Goal: Transaction & Acquisition: Subscribe to service/newsletter

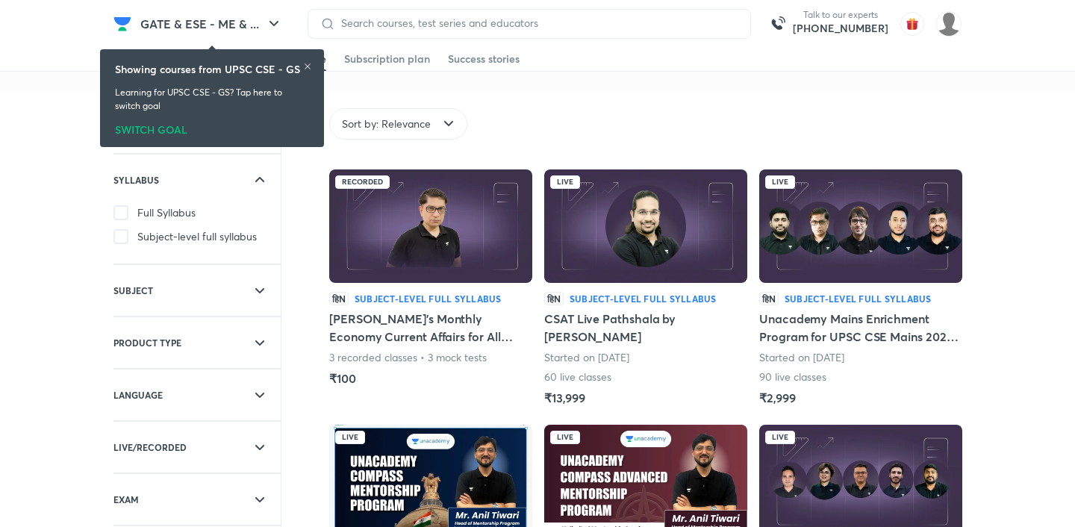
click at [169, 129] on div "SWITCH GOAL" at bounding box center [212, 127] width 194 height 16
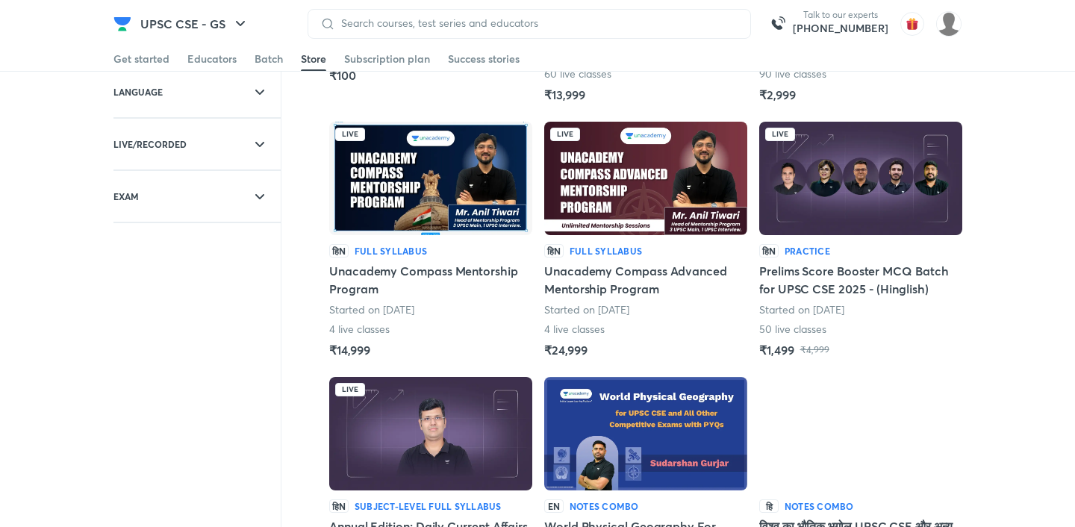
scroll to position [305, 0]
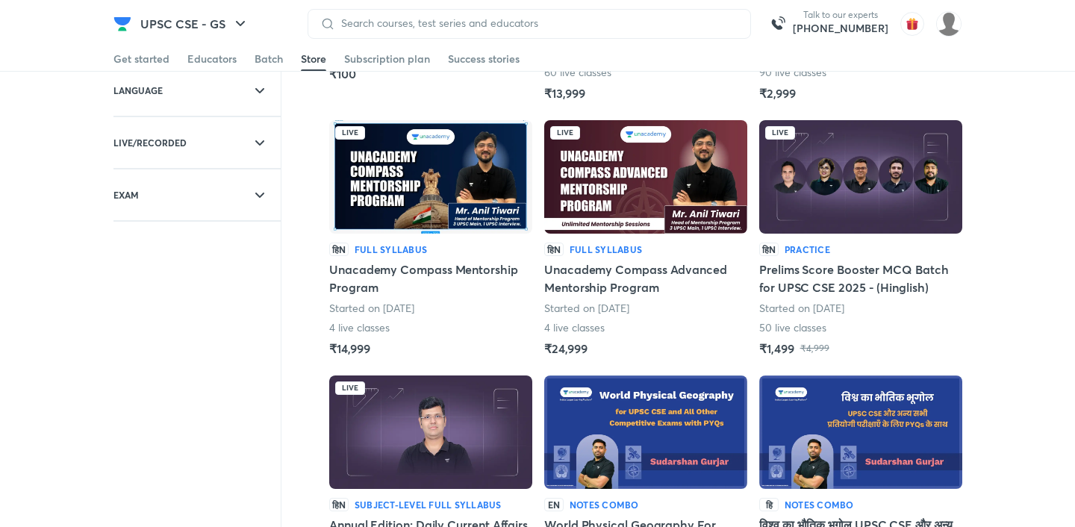
click at [602, 189] on img at bounding box center [645, 176] width 203 height 113
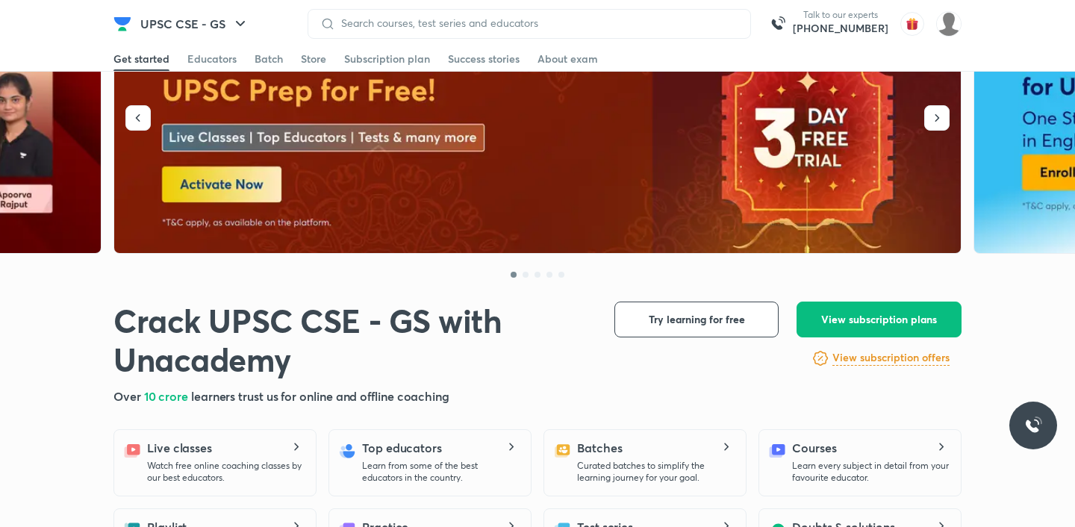
scroll to position [126, 0]
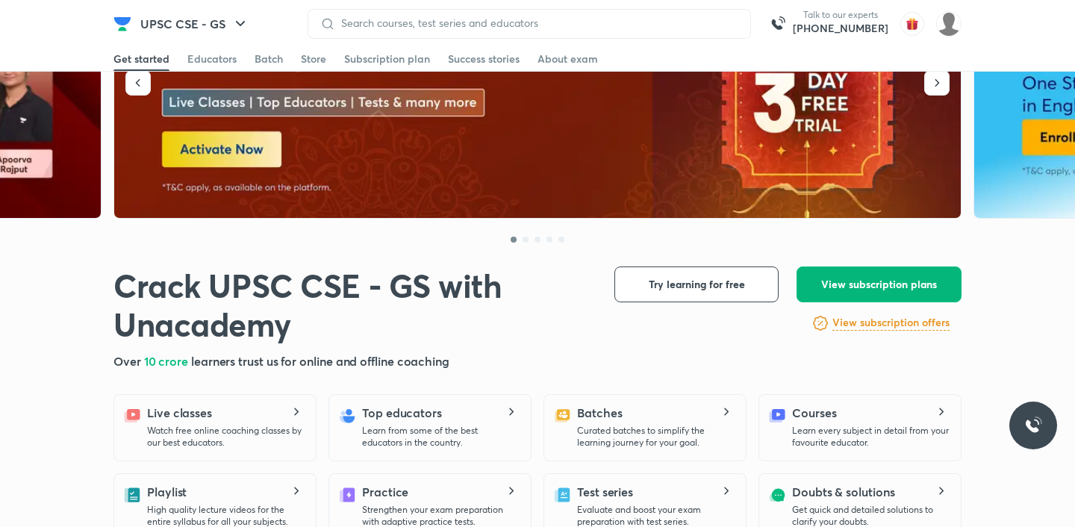
click at [826, 287] on span "View subscription plans" at bounding box center [879, 284] width 116 height 15
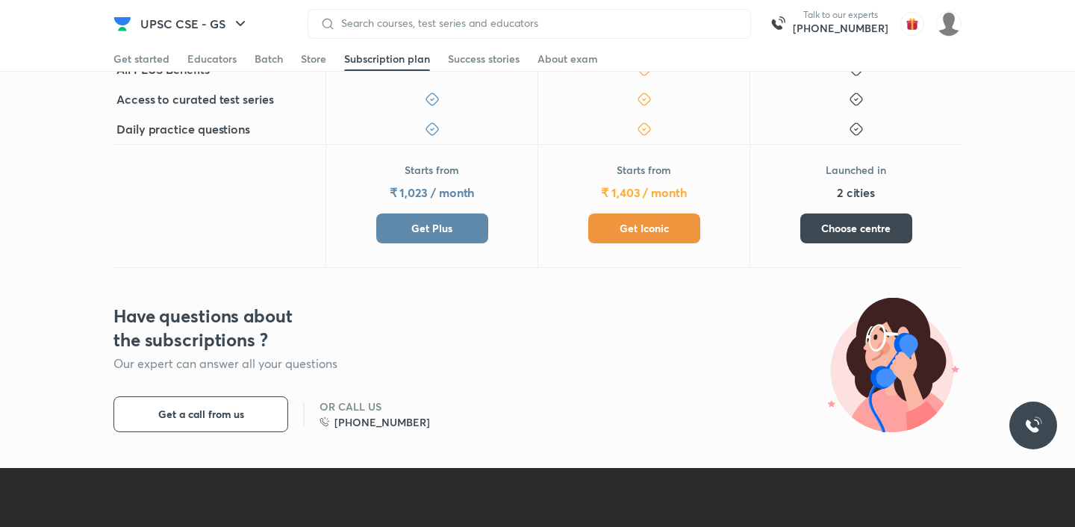
scroll to position [623, 0]
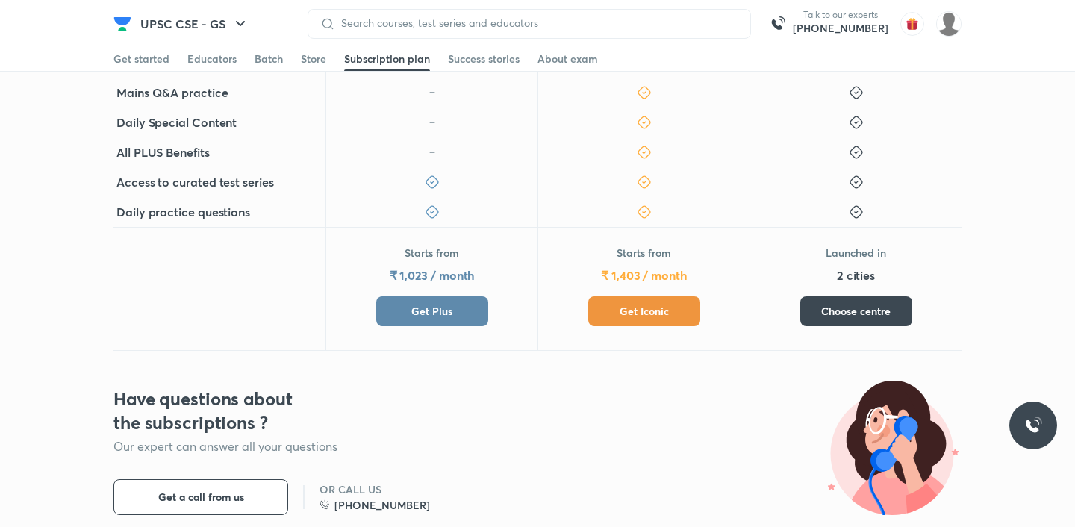
click at [472, 315] on button "Get Plus" at bounding box center [432, 311] width 112 height 30
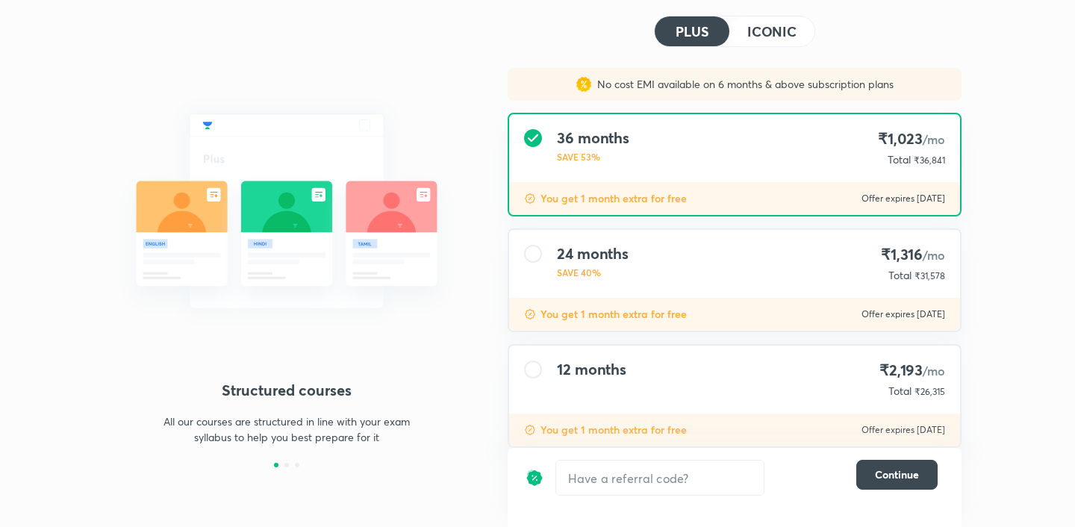
scroll to position [100, 0]
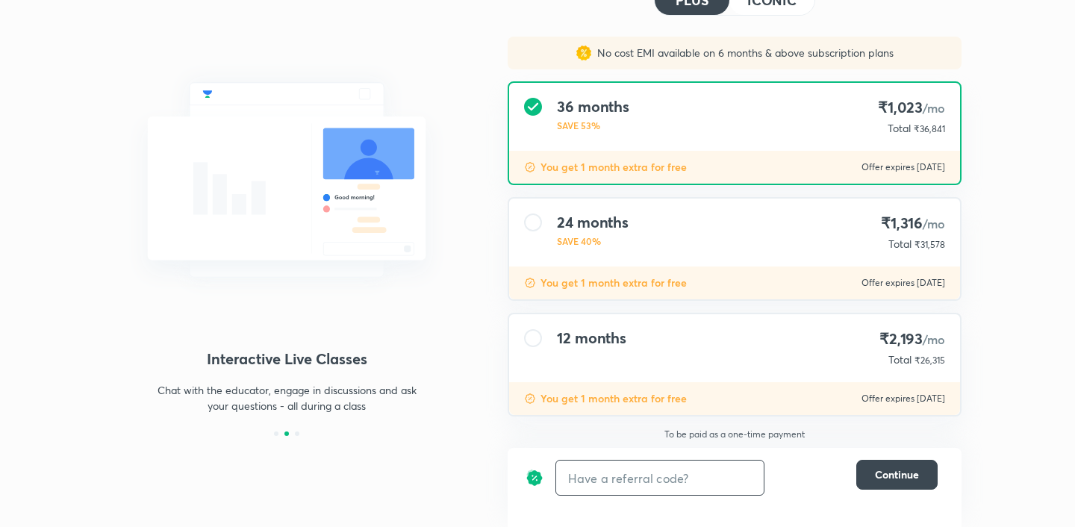
click at [574, 479] on input "text" at bounding box center [660, 478] width 208 height 35
type input "unlock"
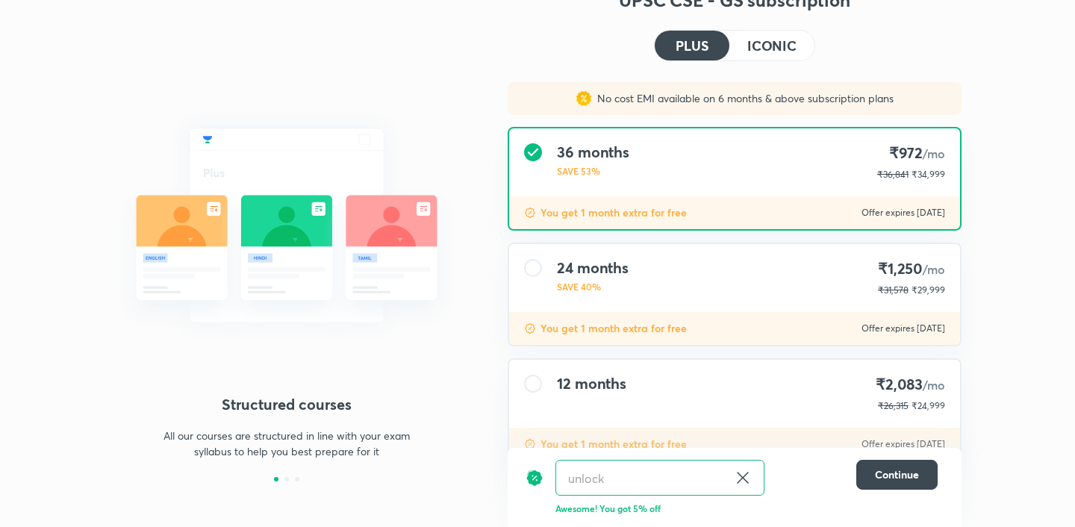
scroll to position [54, 0]
drag, startPoint x: 760, startPoint y: 41, endPoint x: 736, endPoint y: 77, distance: 43.1
click at [760, 41] on h4 "ICONIC" at bounding box center [771, 44] width 49 height 13
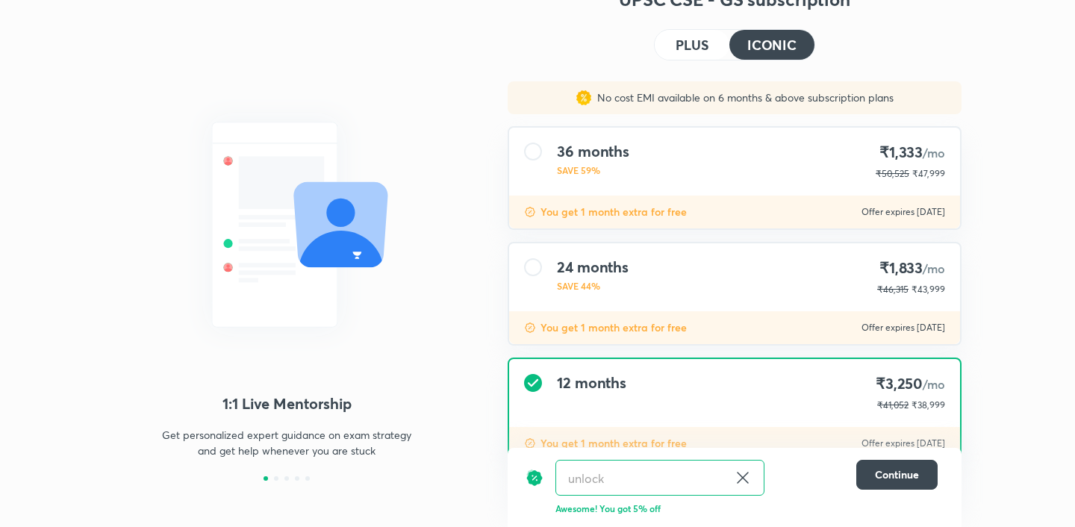
scroll to position [0, 0]
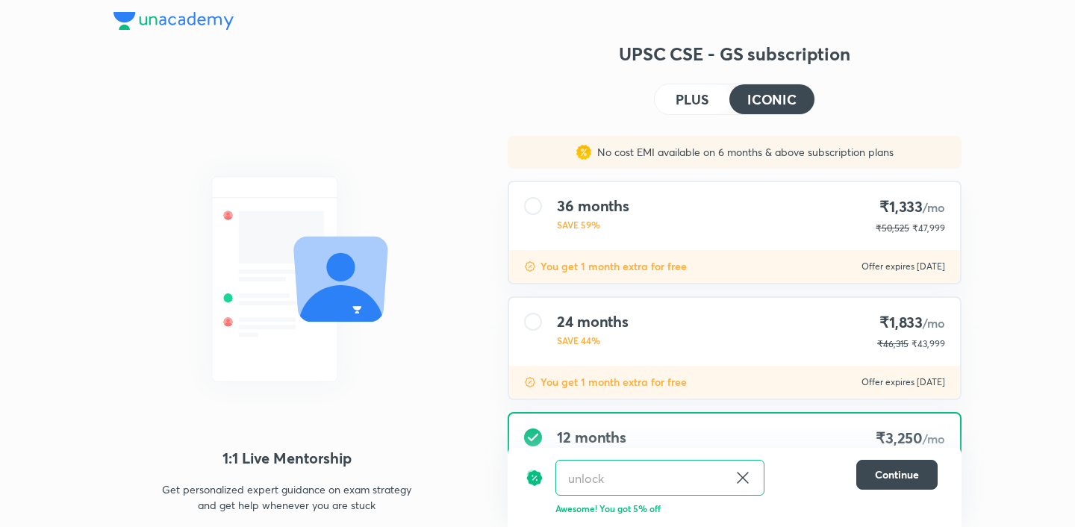
click at [666, 189] on div "36 months SAVE 59% ₹1,333 /mo ₹50,525 ₹47,999" at bounding box center [734, 216] width 451 height 68
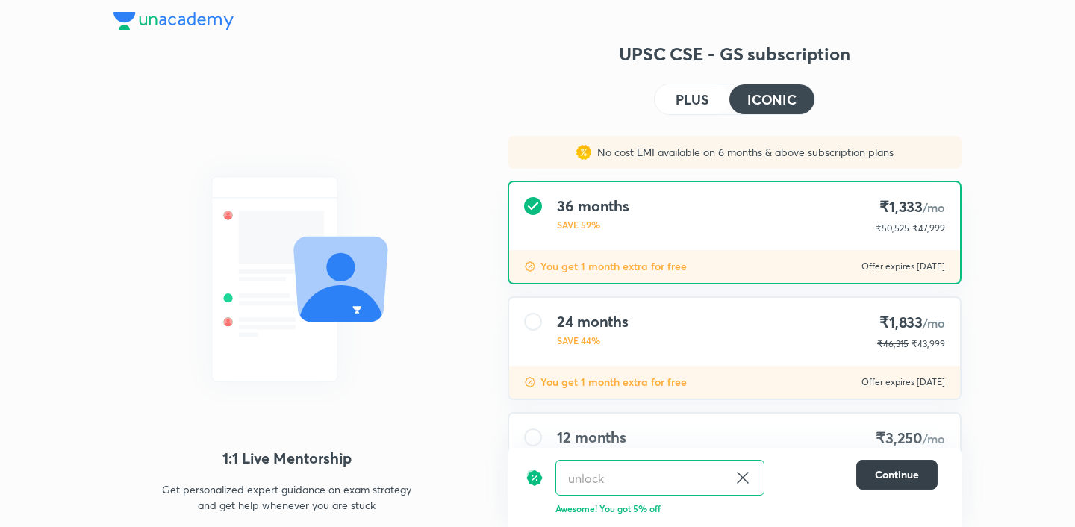
click at [878, 483] on button "Continue" at bounding box center [896, 475] width 81 height 30
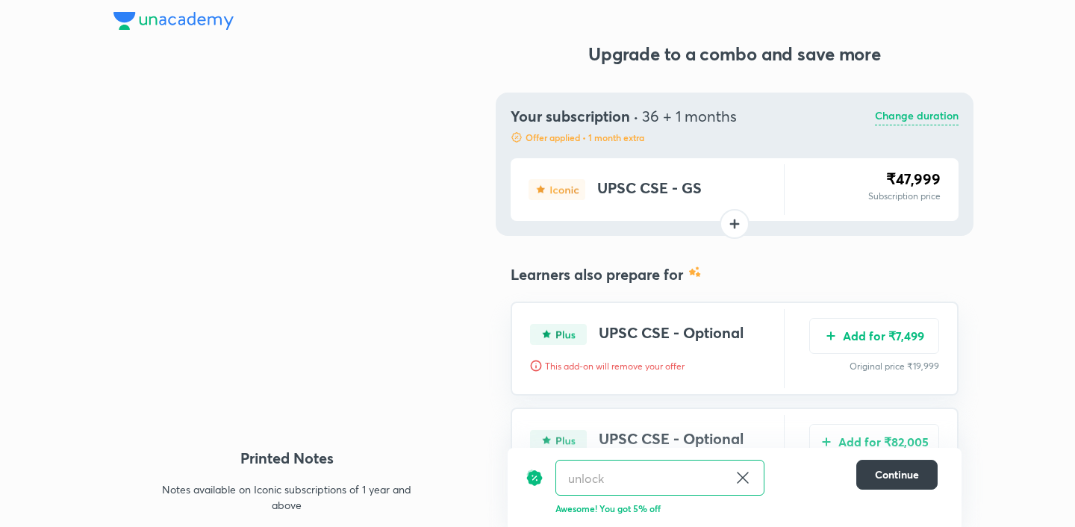
scroll to position [127, 0]
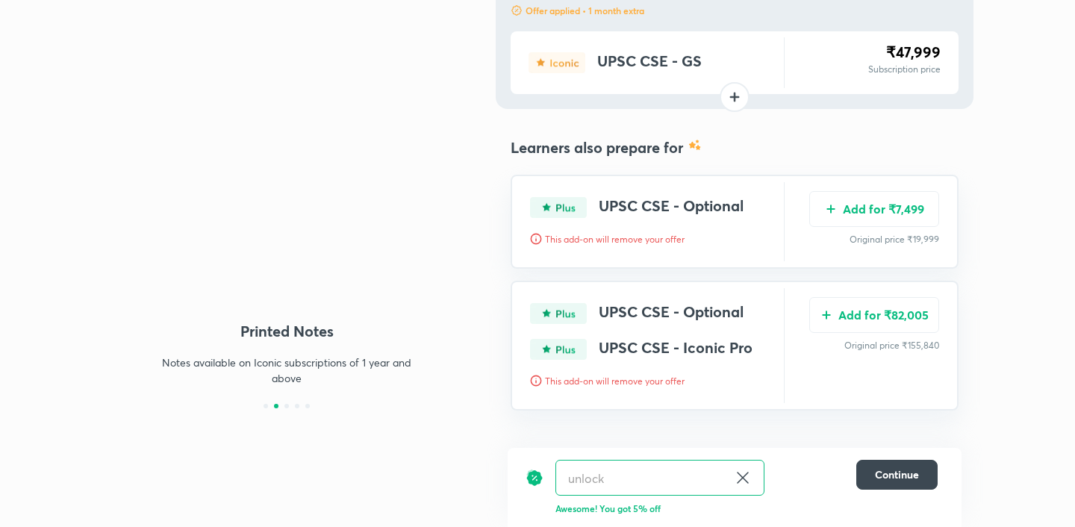
drag, startPoint x: 896, startPoint y: 317, endPoint x: 887, endPoint y: 317, distance: 9.0
click at [896, 317] on button "Add for ₹82,005" at bounding box center [874, 315] width 130 height 36
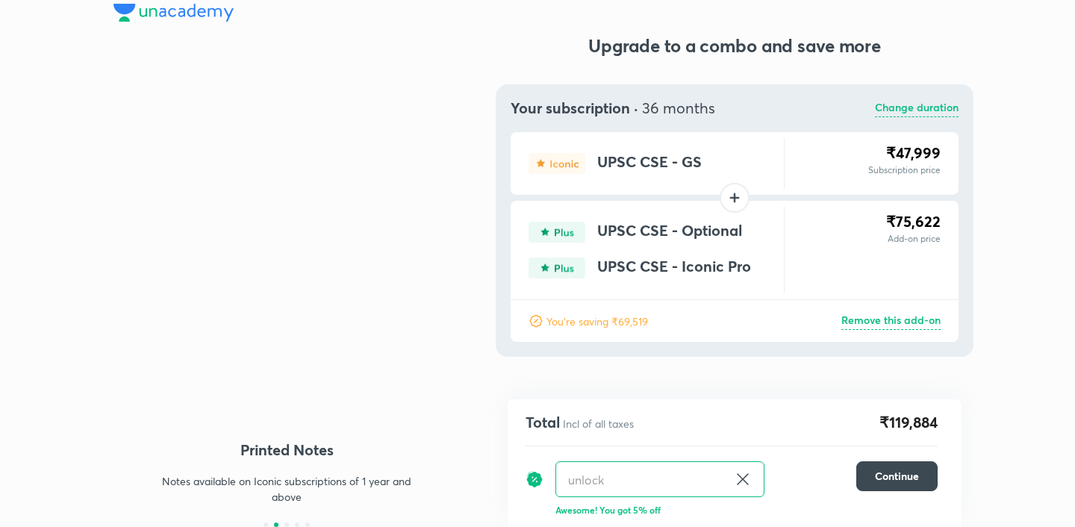
scroll to position [8, 0]
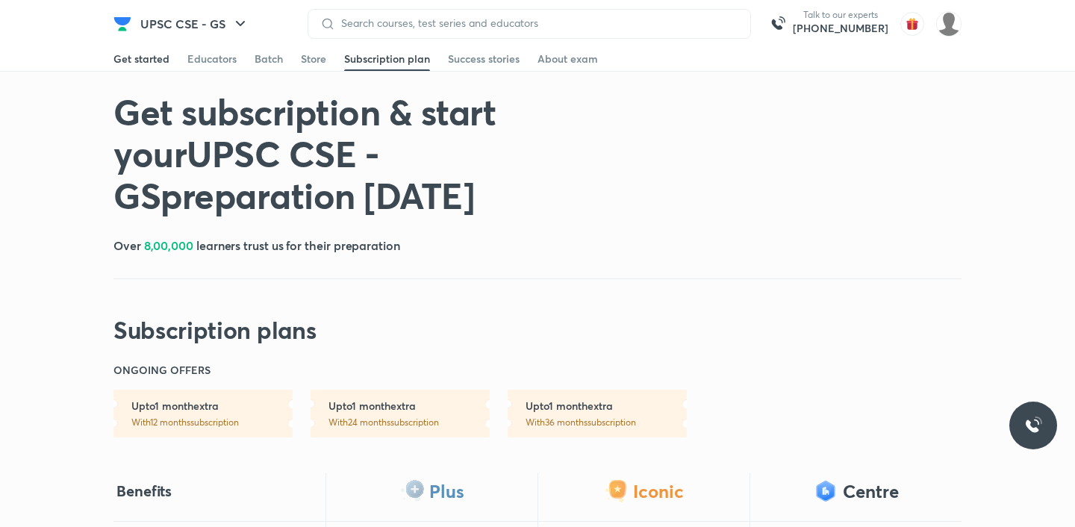
click at [138, 48] on link "Get started" at bounding box center [141, 59] width 56 height 24
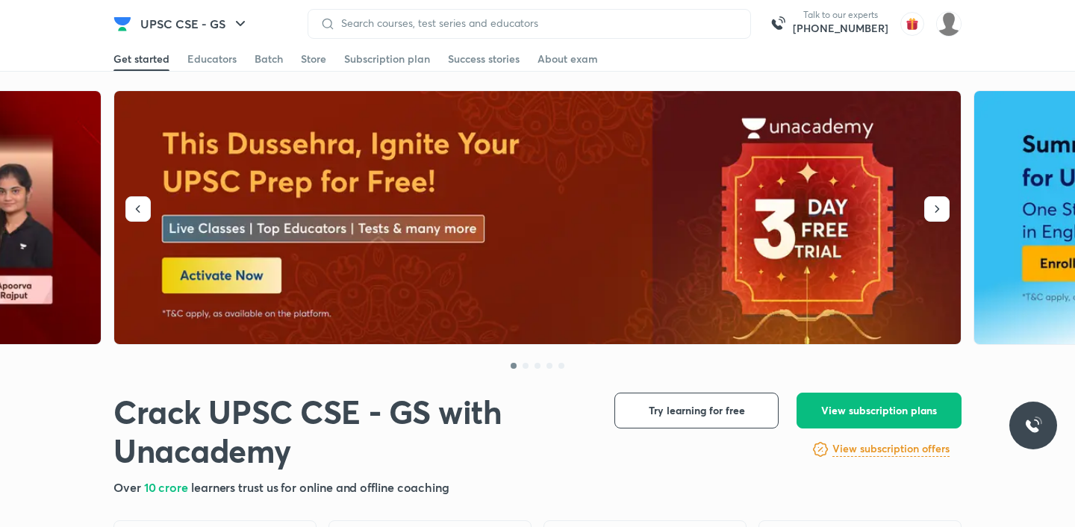
click at [146, 57] on div "Get started" at bounding box center [141, 59] width 56 height 15
click at [258, 169] on img at bounding box center [538, 218] width 848 height 254
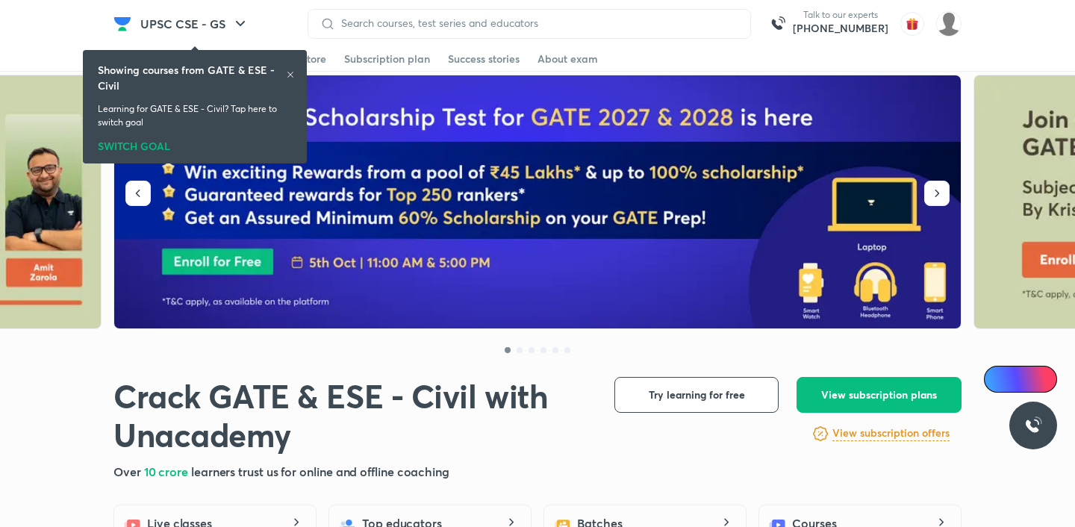
scroll to position [18, 0]
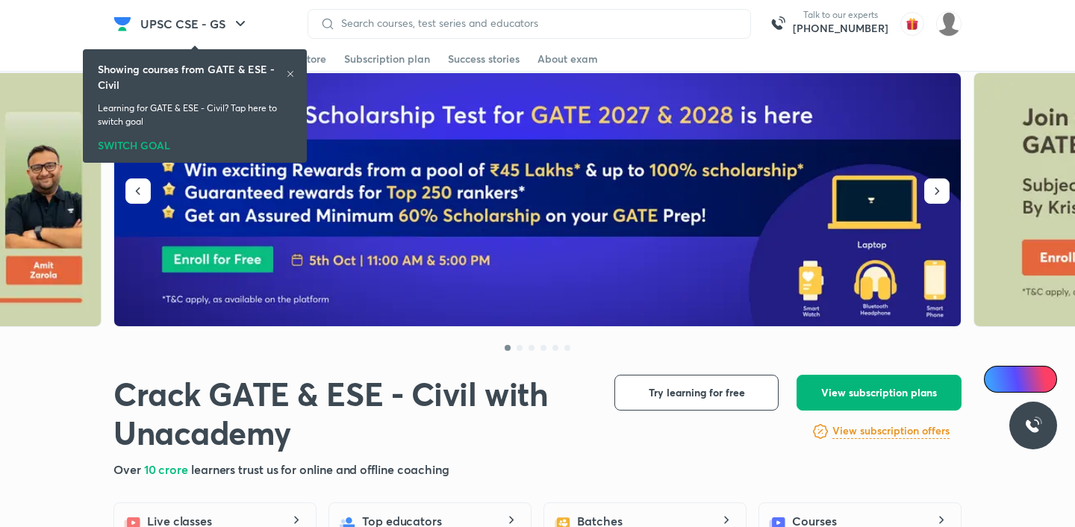
click at [850, 396] on span "View subscription plans" at bounding box center [879, 392] width 116 height 15
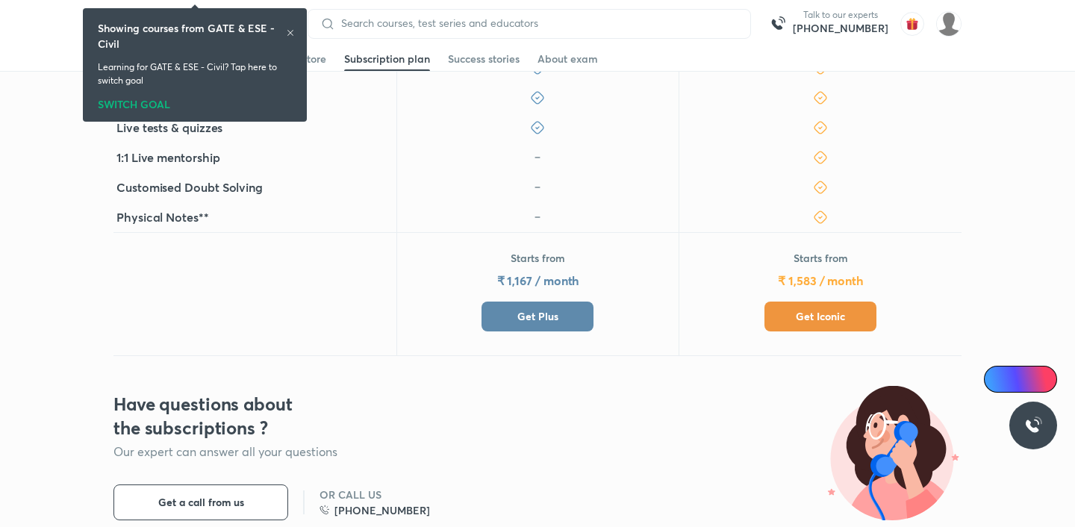
scroll to position [576, 0]
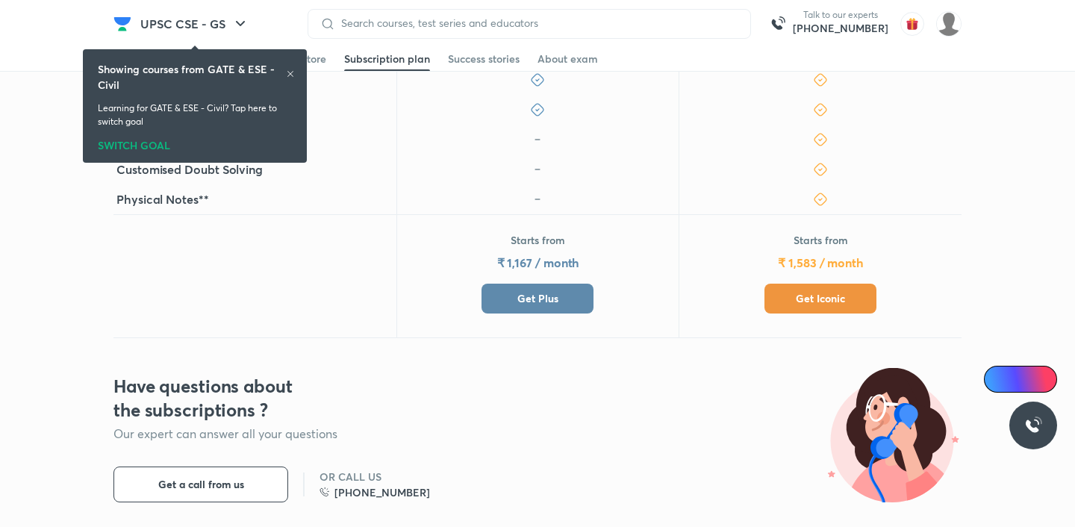
click at [547, 304] on span "Get Plus" at bounding box center [537, 298] width 41 height 15
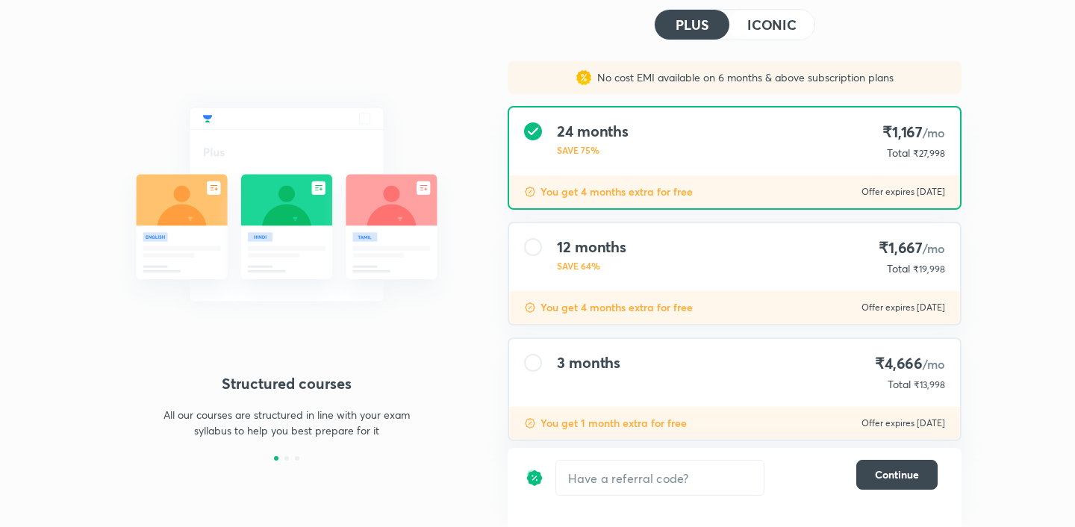
scroll to position [66, 0]
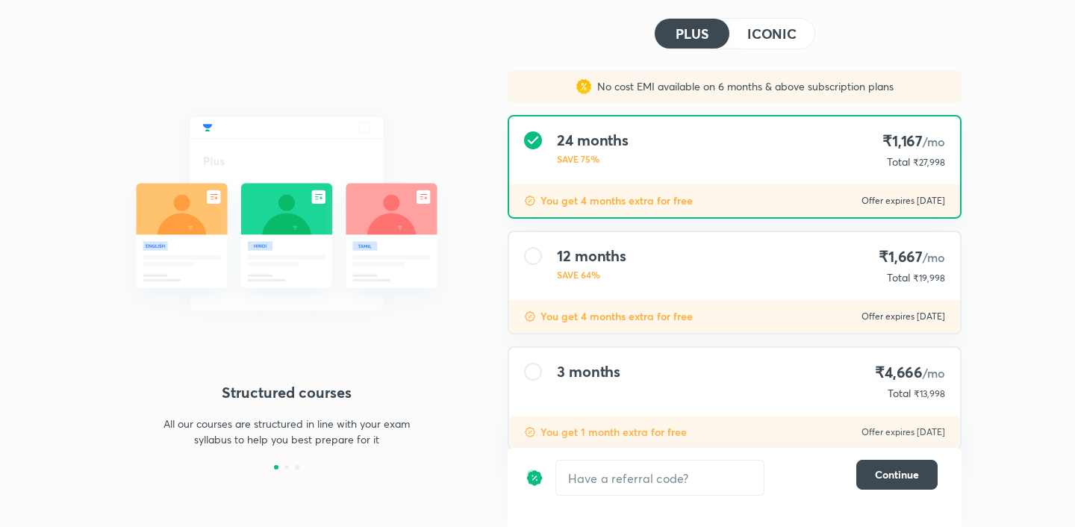
click at [749, 21] on button "ICONIC" at bounding box center [771, 34] width 85 height 30
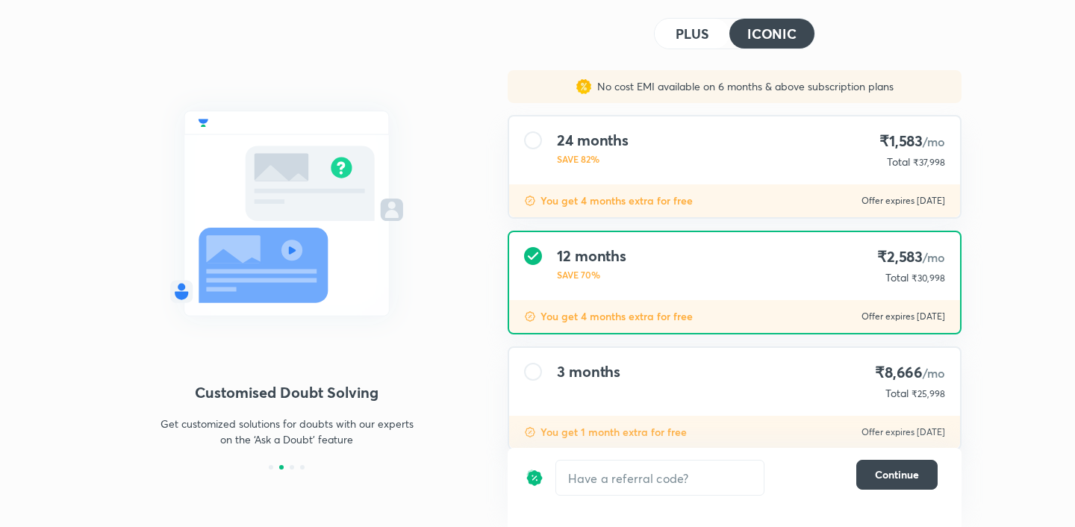
click at [693, 31] on h4 "PLUS" at bounding box center [691, 33] width 33 height 13
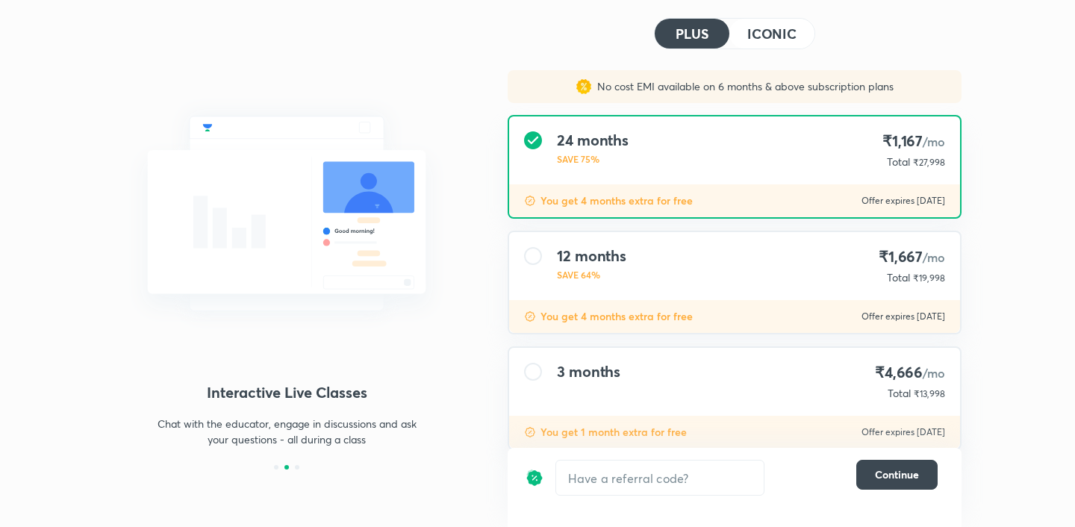
scroll to position [100, 0]
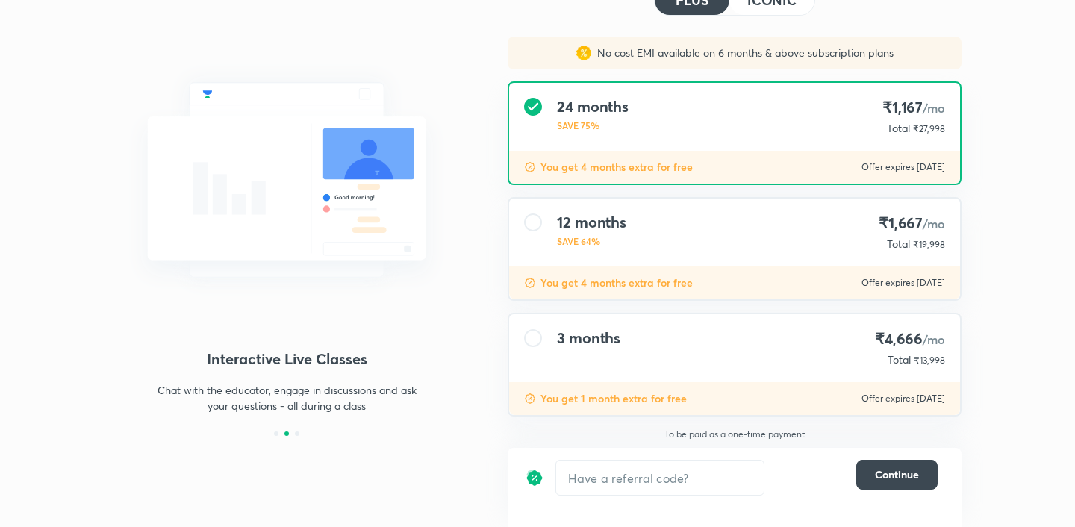
click at [368, 296] on img at bounding box center [286, 180] width 346 height 260
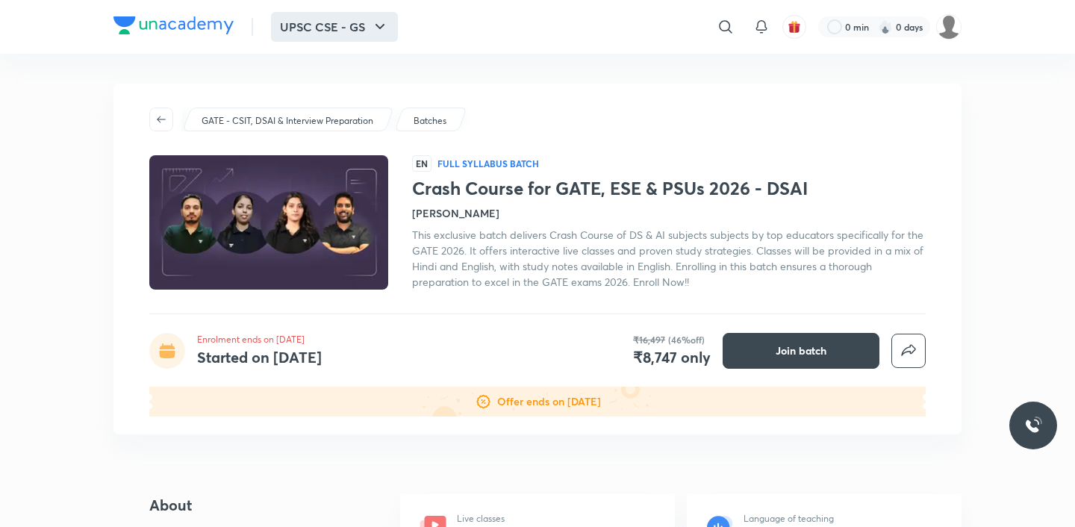
click at [326, 26] on button "UPSC CSE - GS" at bounding box center [334, 27] width 127 height 30
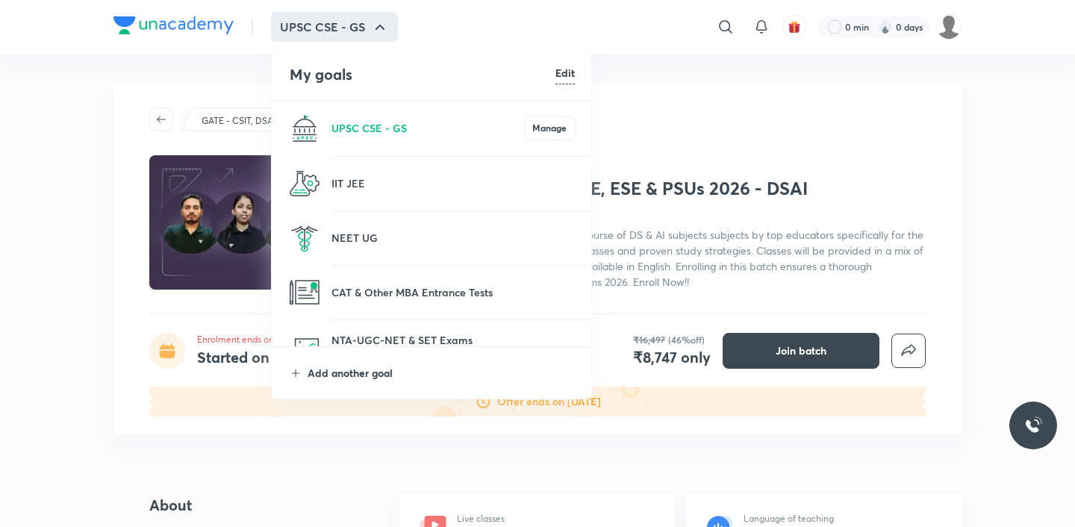
click at [387, 378] on p "Add another goal" at bounding box center [441, 373] width 267 height 16
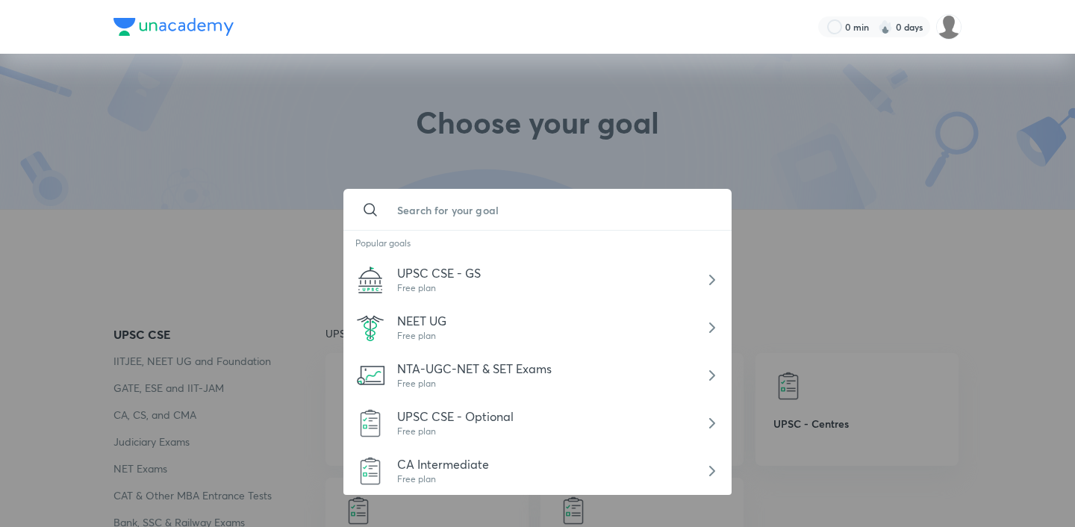
click at [437, 210] on input "text" at bounding box center [552, 210] width 334 height 40
type input "n"
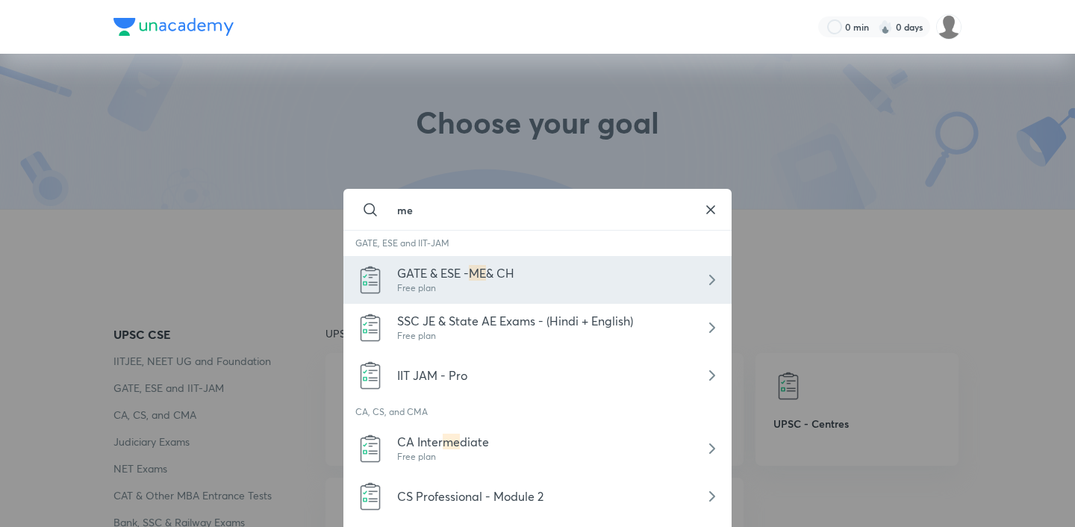
click at [471, 290] on div "Free plan" at bounding box center [455, 287] width 117 height 13
type input "GATE & ESE - ME & CH"
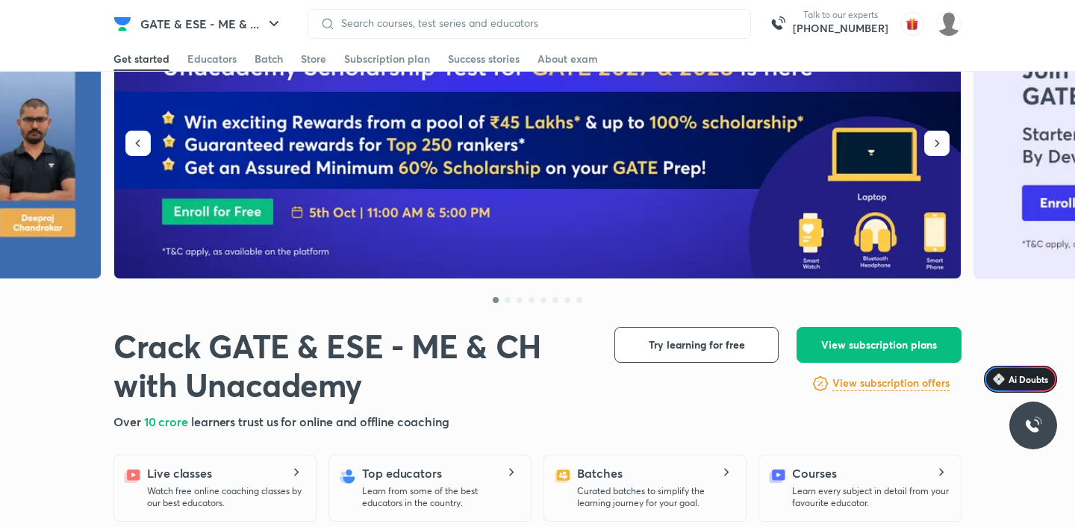
scroll to position [127, 0]
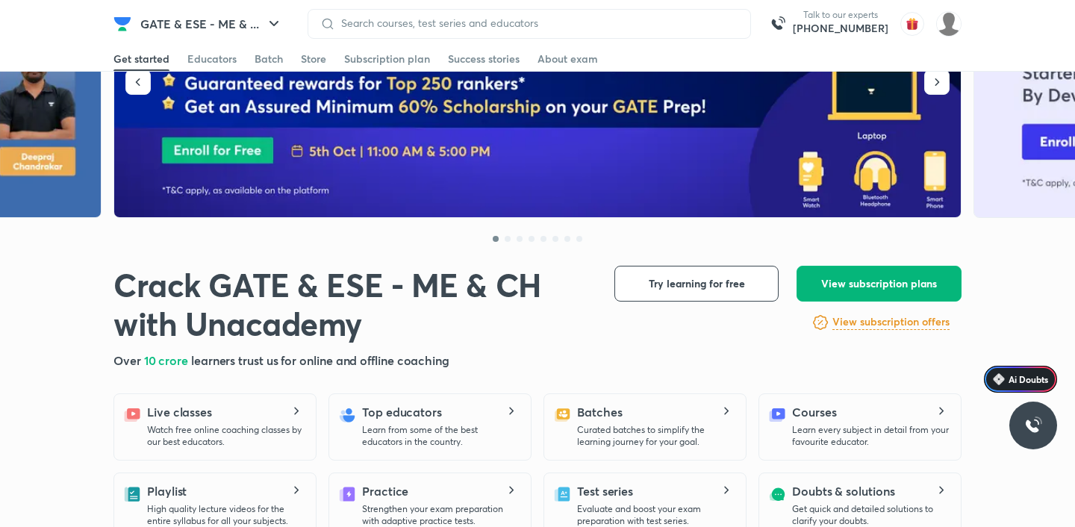
click at [816, 277] on button "View subscription plans" at bounding box center [878, 284] width 165 height 36
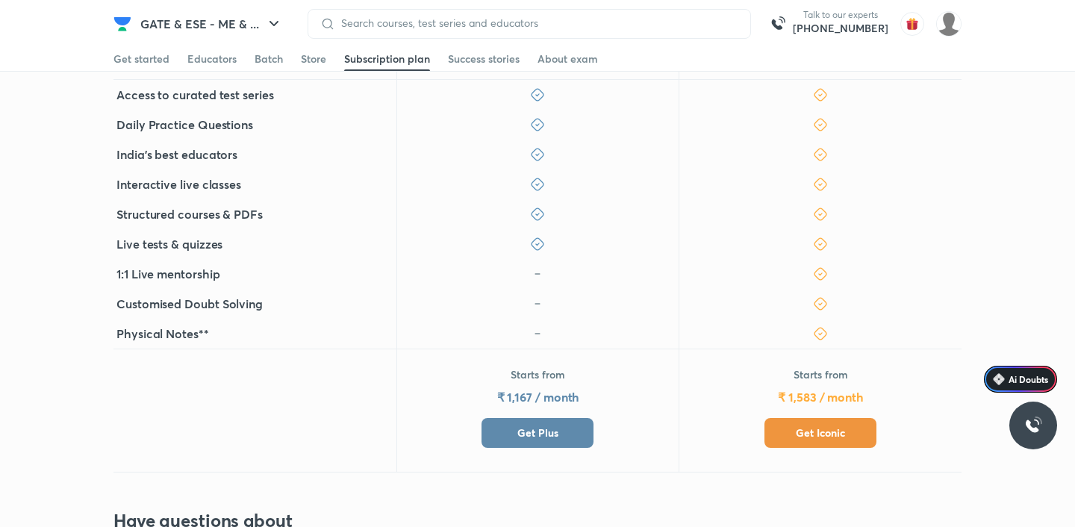
scroll to position [608, 0]
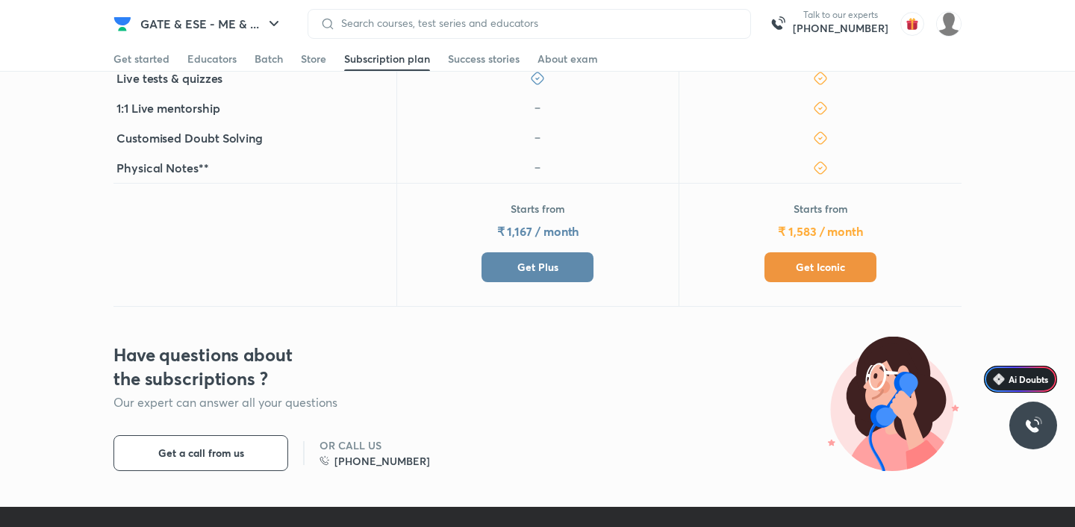
click at [514, 278] on button "Get Plus" at bounding box center [537, 267] width 112 height 30
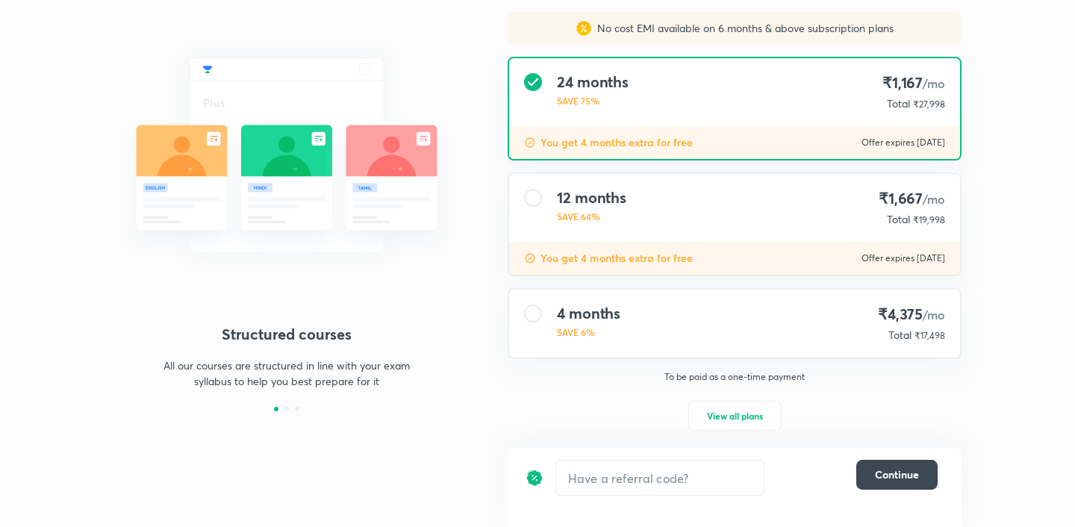
scroll to position [127, 0]
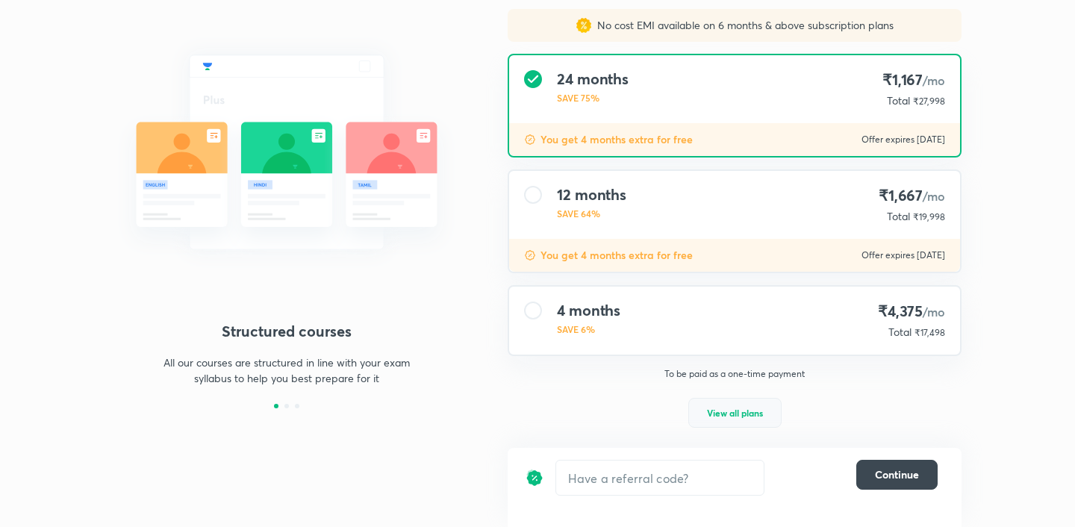
click at [734, 412] on span "View all plans" at bounding box center [735, 412] width 56 height 15
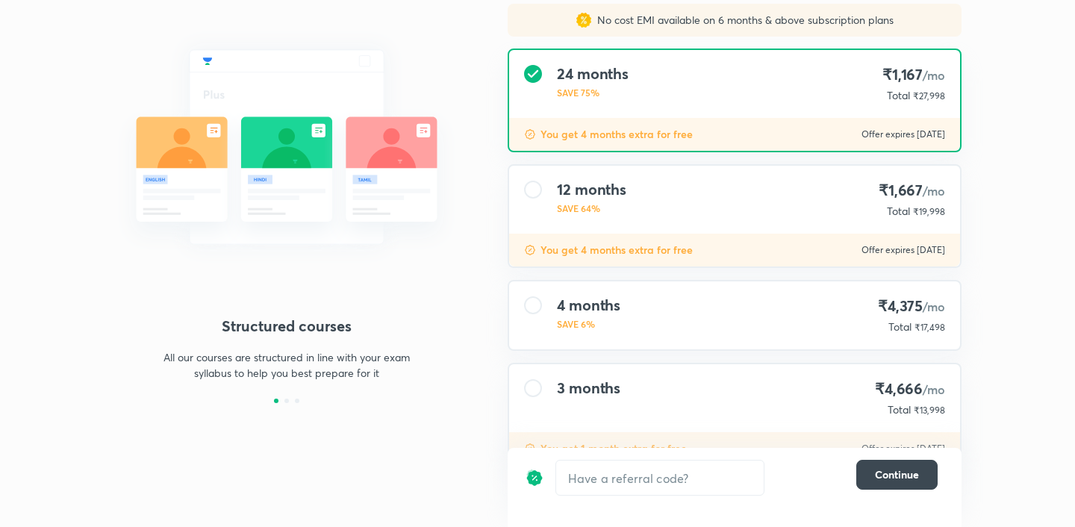
scroll to position [0, 0]
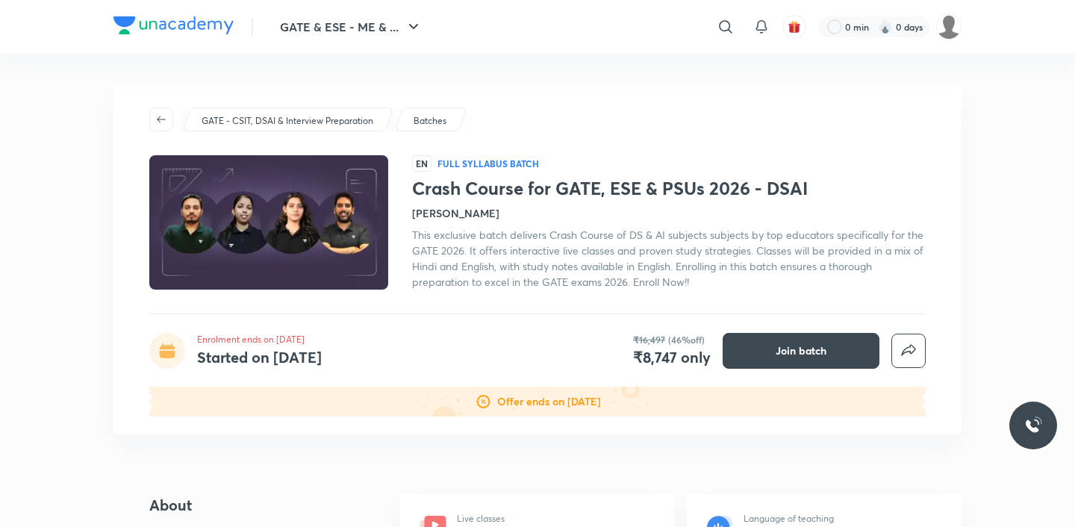
click at [218, 118] on p "GATE - CSIT, DSAI & Interview Preparation" at bounding box center [288, 120] width 172 height 13
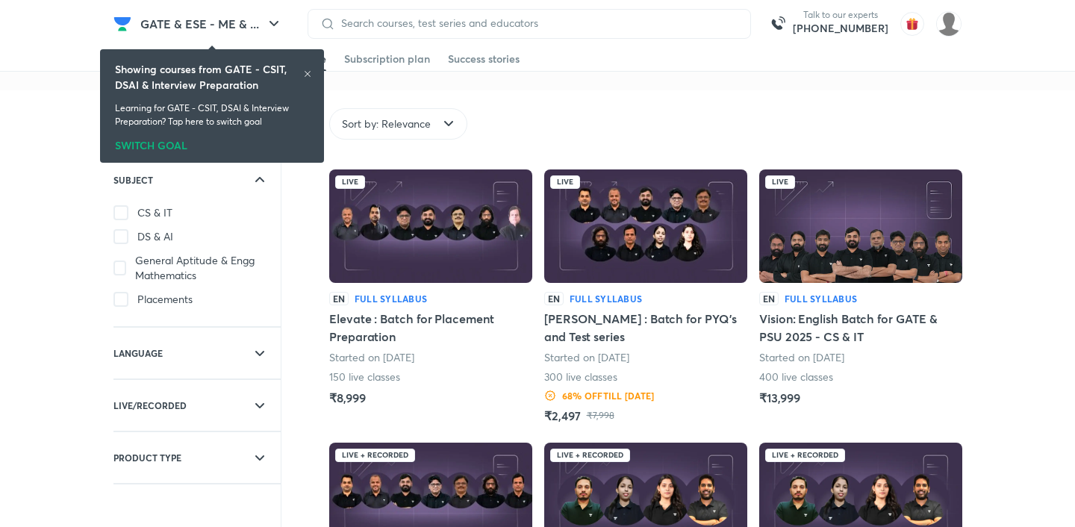
click at [309, 74] on icon at bounding box center [307, 73] width 9 height 9
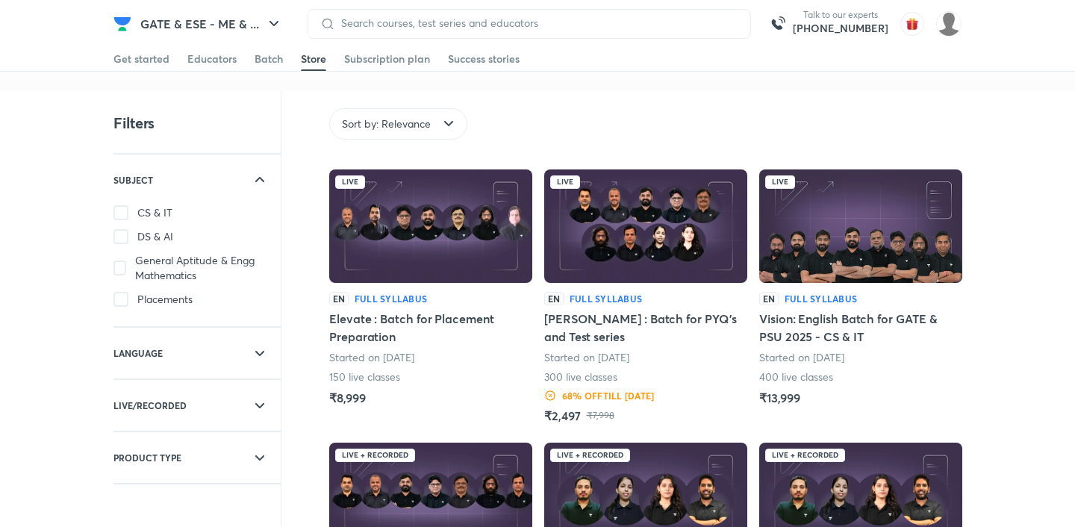
click at [168, 52] on div "Get started Educators Batch Store Subscription plan Success stories" at bounding box center [537, 59] width 848 height 24
click at [160, 64] on div "Get started" at bounding box center [141, 59] width 56 height 15
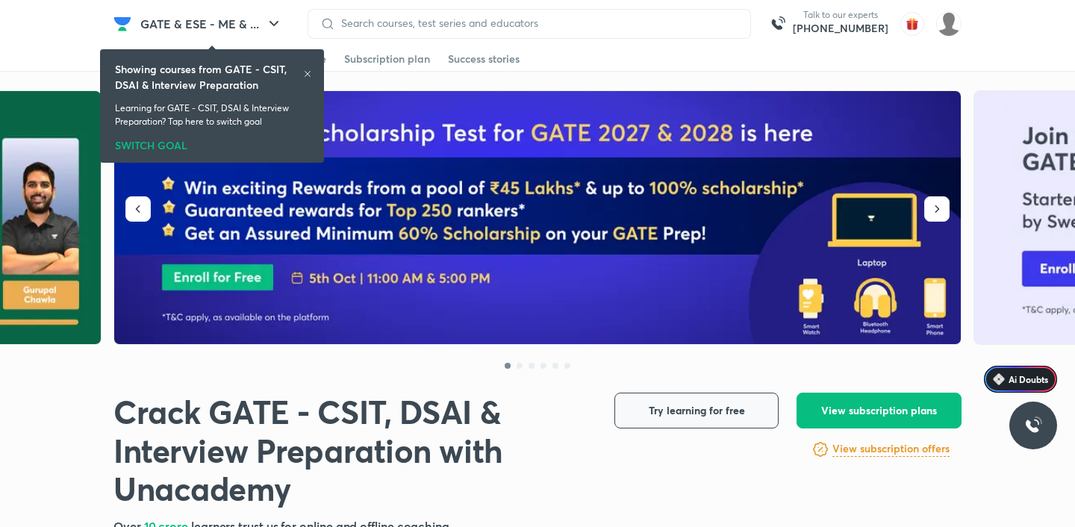
click at [672, 417] on span "Try learning for free" at bounding box center [697, 410] width 96 height 15
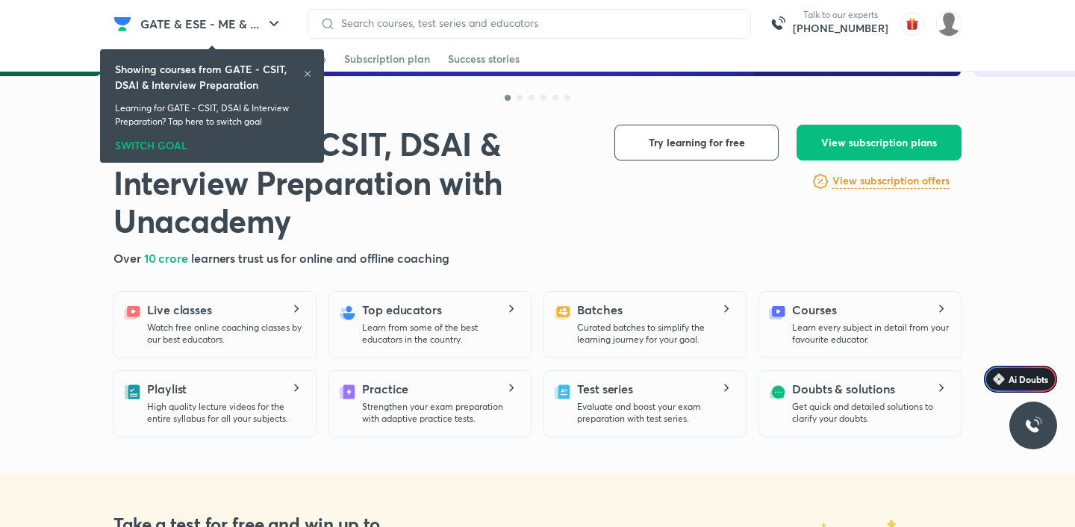
scroll to position [261, 0]
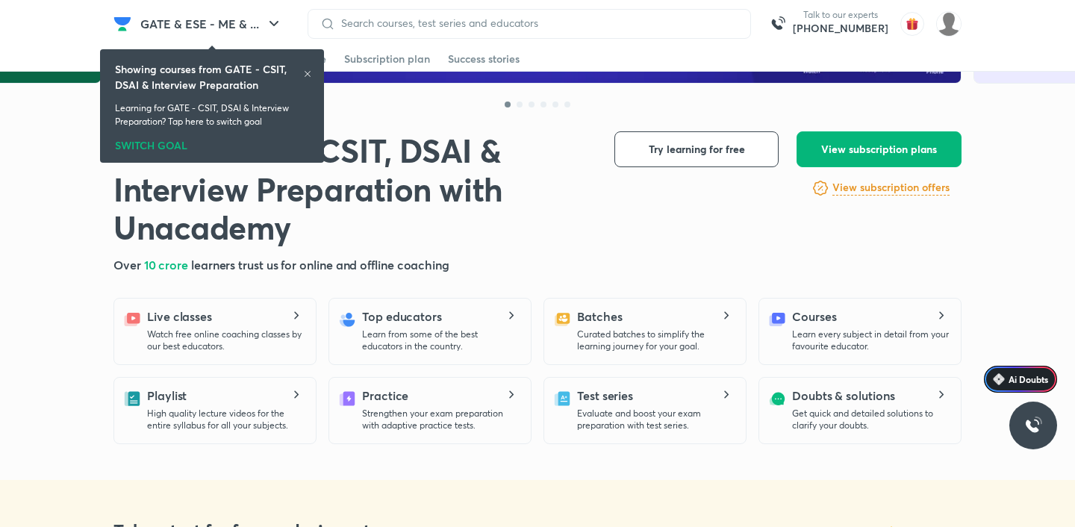
click at [864, 146] on span "View subscription plans" at bounding box center [879, 149] width 116 height 15
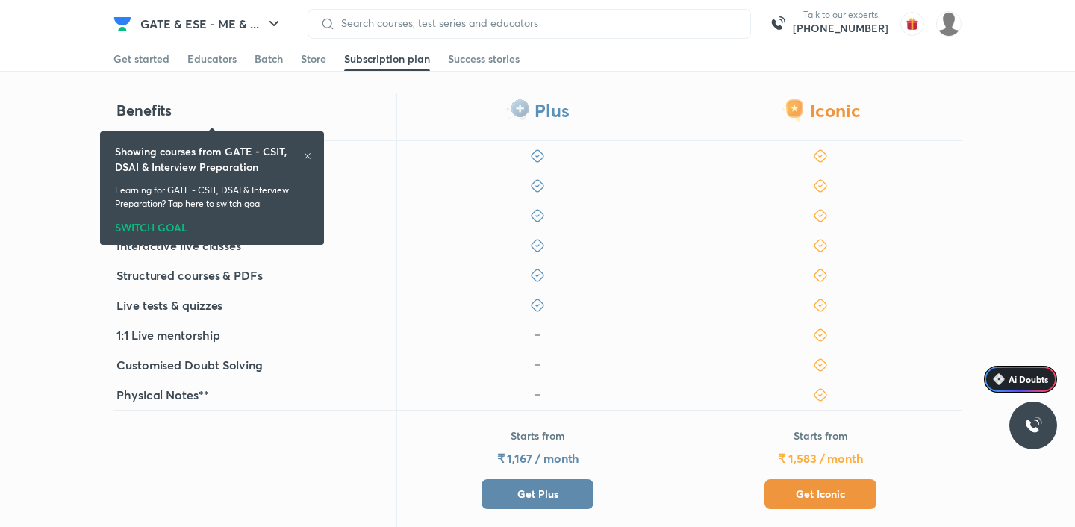
scroll to position [546, 0]
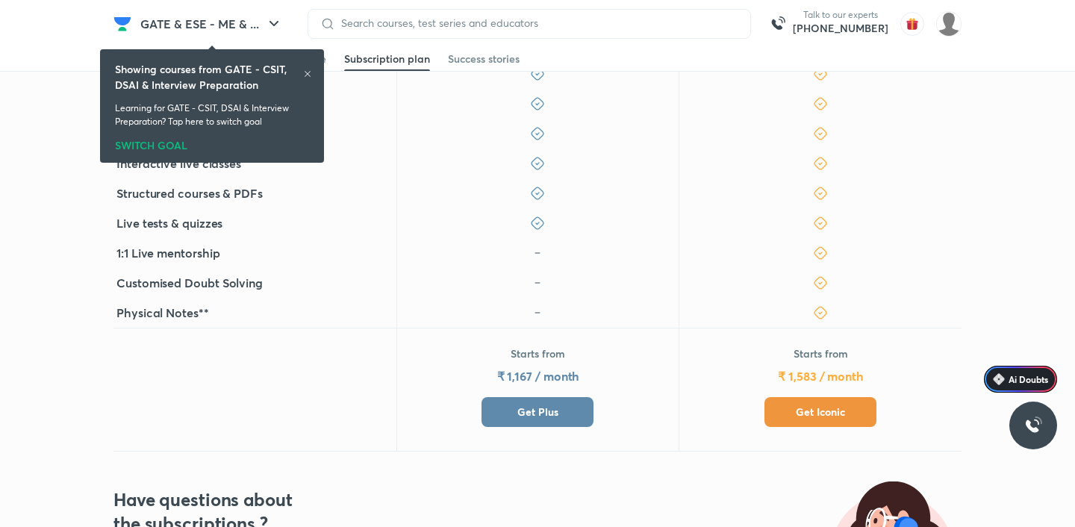
click at [521, 405] on span "Get Plus" at bounding box center [537, 412] width 41 height 15
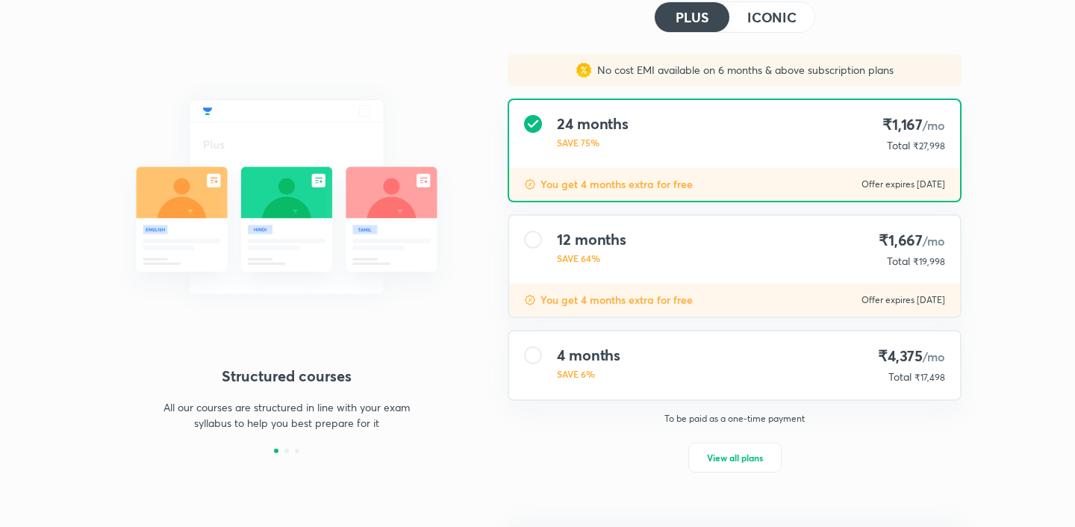
scroll to position [133, 0]
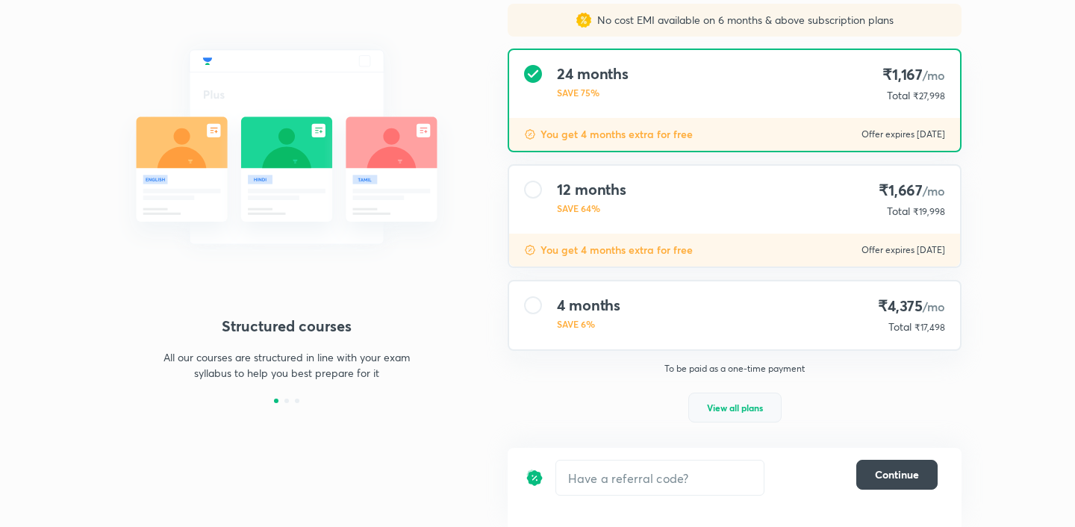
click at [716, 403] on span "View all plans" at bounding box center [735, 407] width 56 height 15
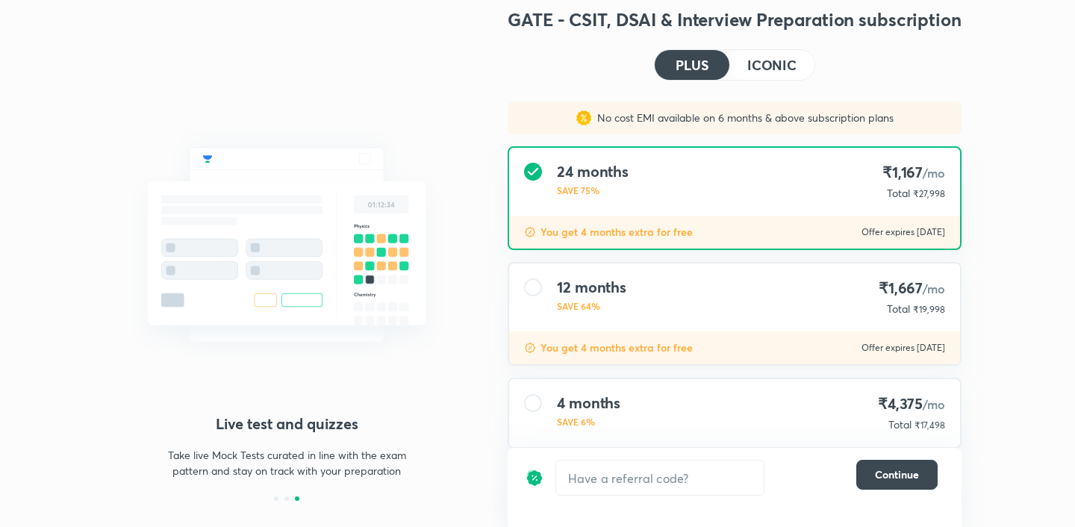
scroll to position [0, 0]
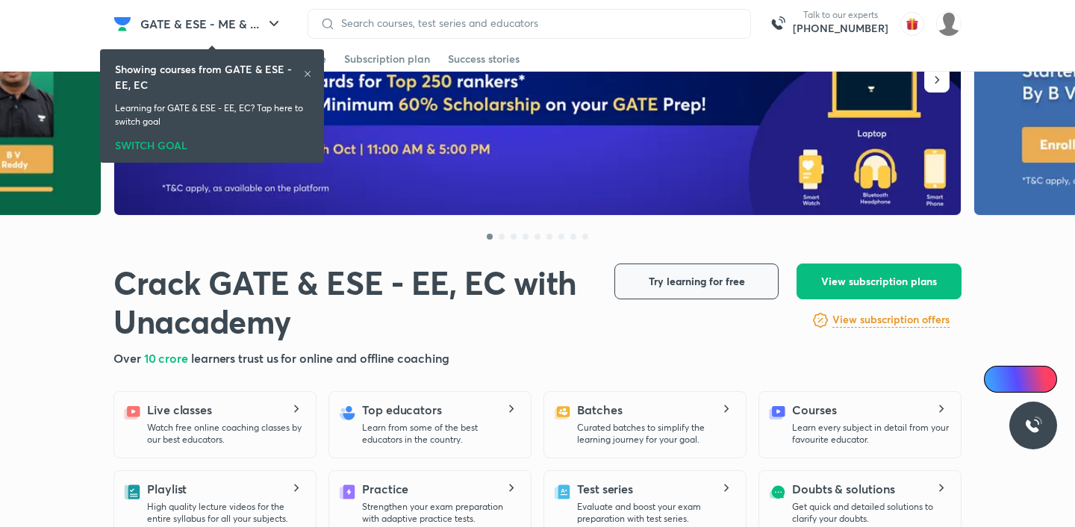
scroll to position [139, 0]
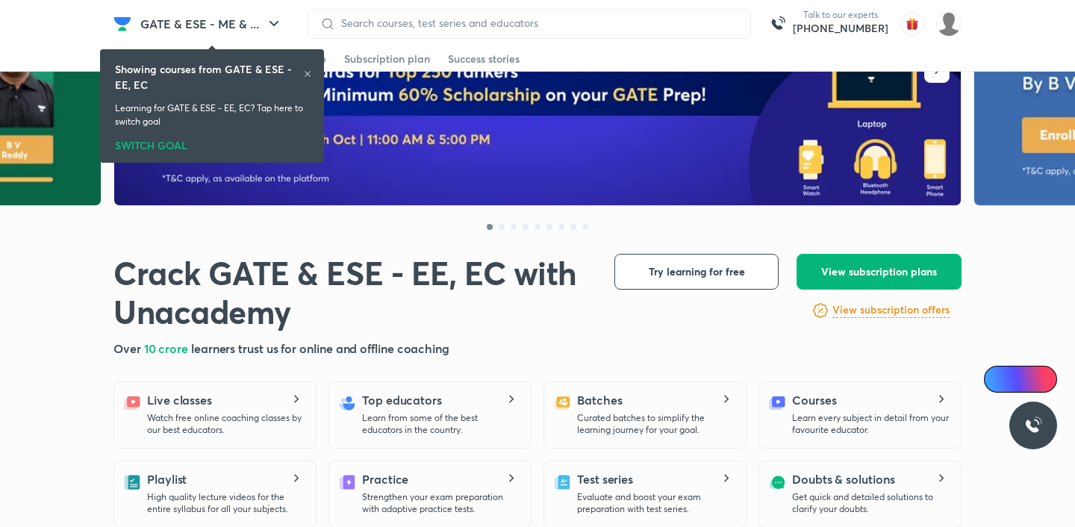
click at [882, 268] on span "View subscription plans" at bounding box center [879, 271] width 116 height 15
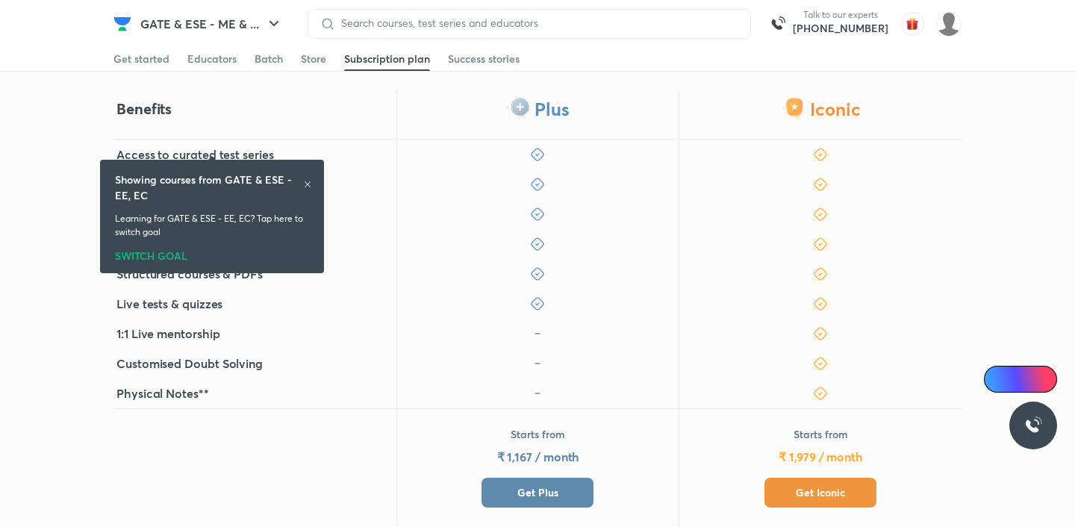
scroll to position [528, 0]
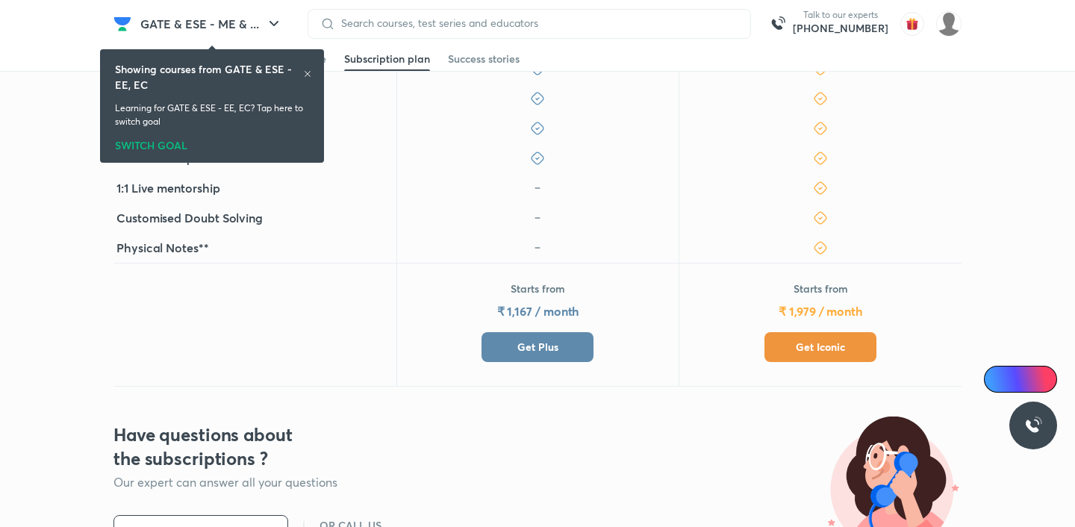
click at [574, 354] on button "Get Plus" at bounding box center [537, 347] width 112 height 30
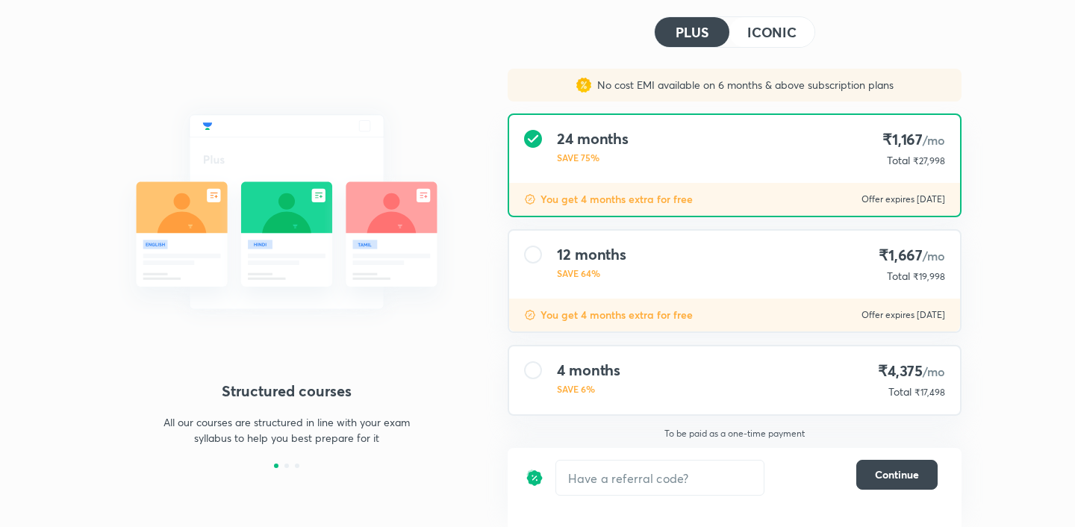
scroll to position [133, 0]
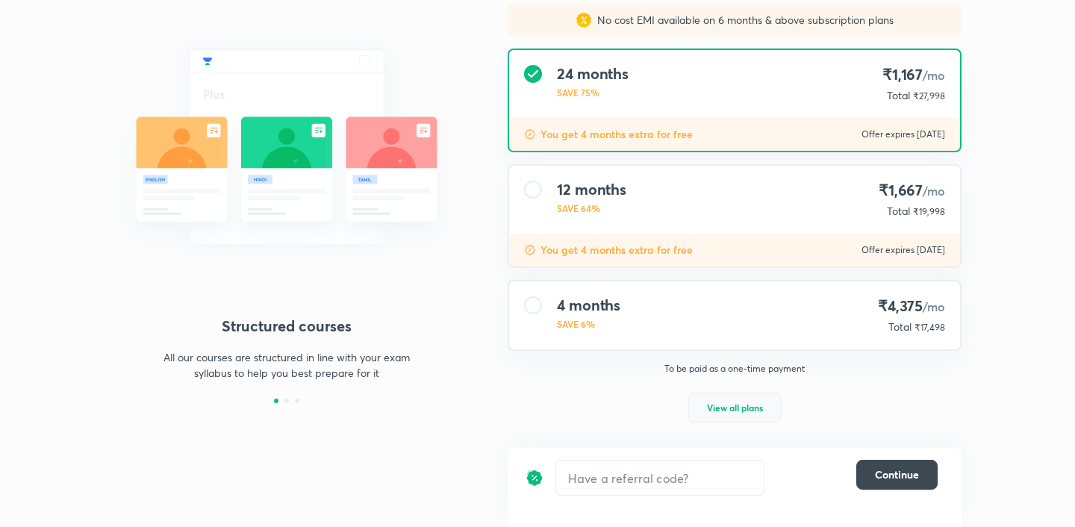
click at [721, 407] on span "View all plans" at bounding box center [735, 407] width 56 height 15
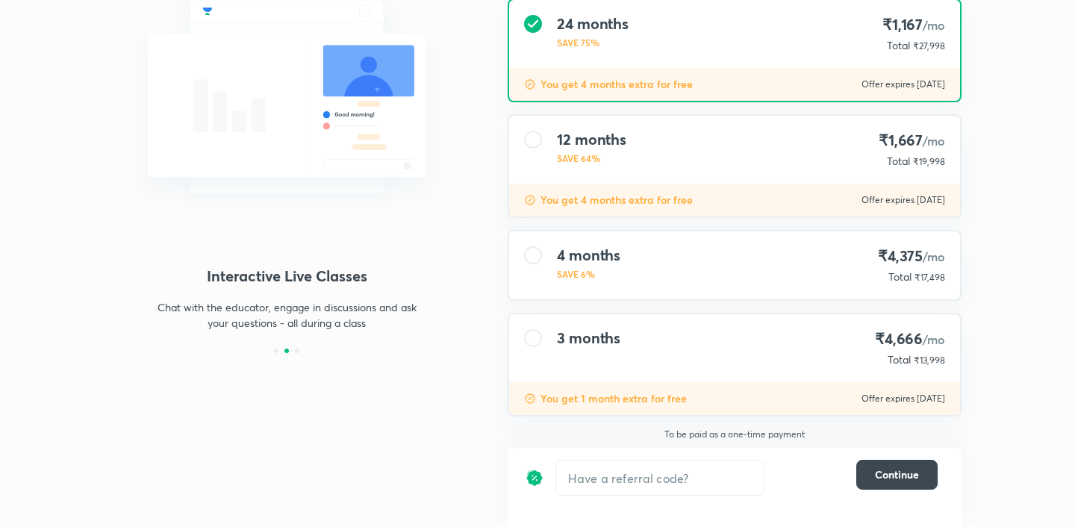
scroll to position [0, 0]
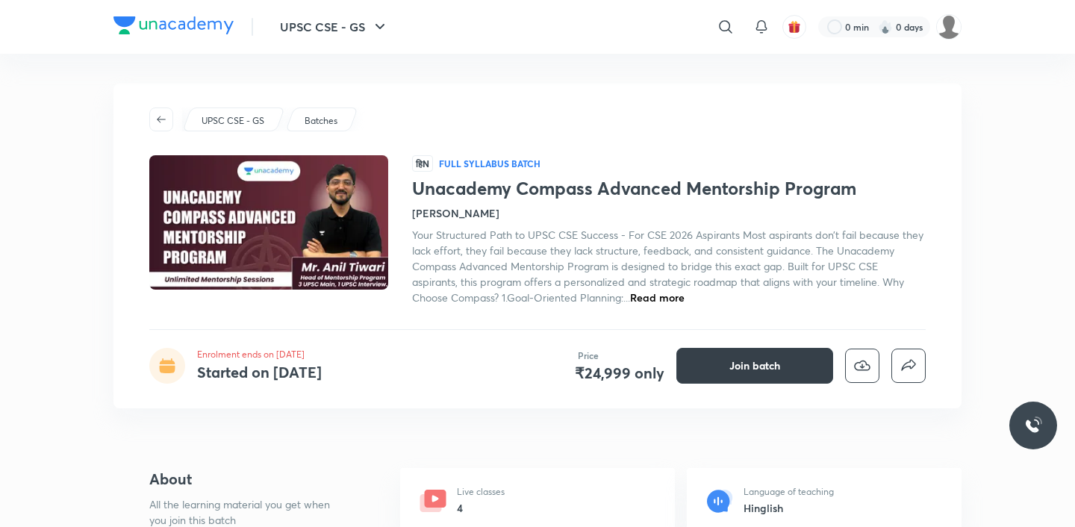
click at [731, 359] on span "Join batch" at bounding box center [754, 365] width 51 height 15
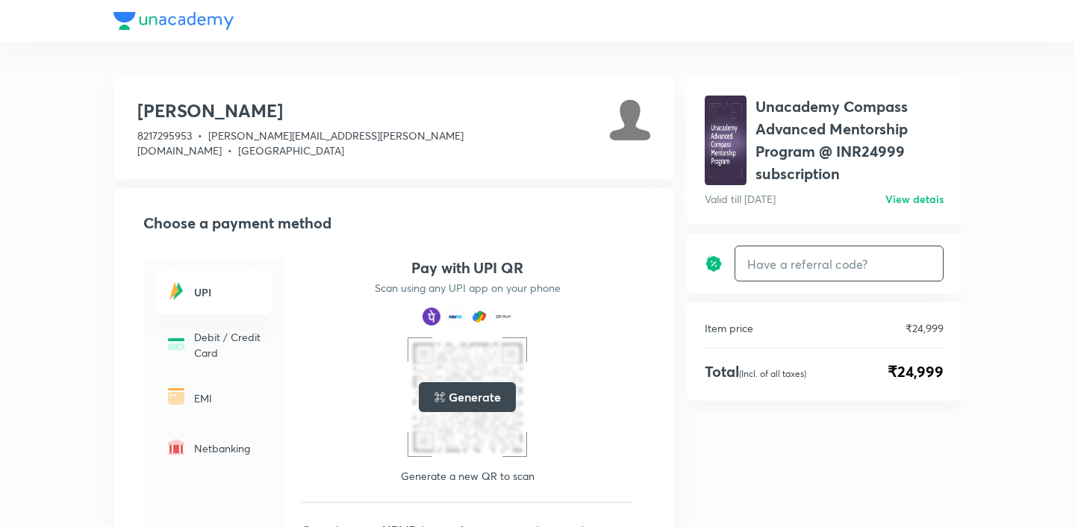
click at [802, 263] on input "text" at bounding box center [839, 263] width 208 height 35
type input "unlock"
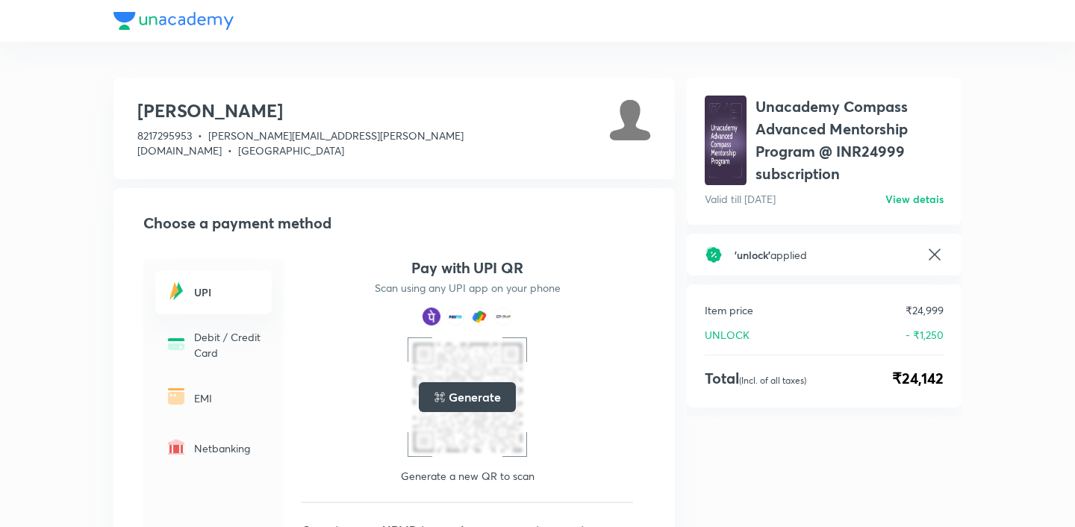
click at [688, 322] on div "Item price ₹24,999 UNLOCK - ₹1,250 Total (Incl. of all taxes) ₹24,142" at bounding box center [824, 345] width 275 height 123
click at [940, 255] on icon at bounding box center [935, 255] width 18 height 18
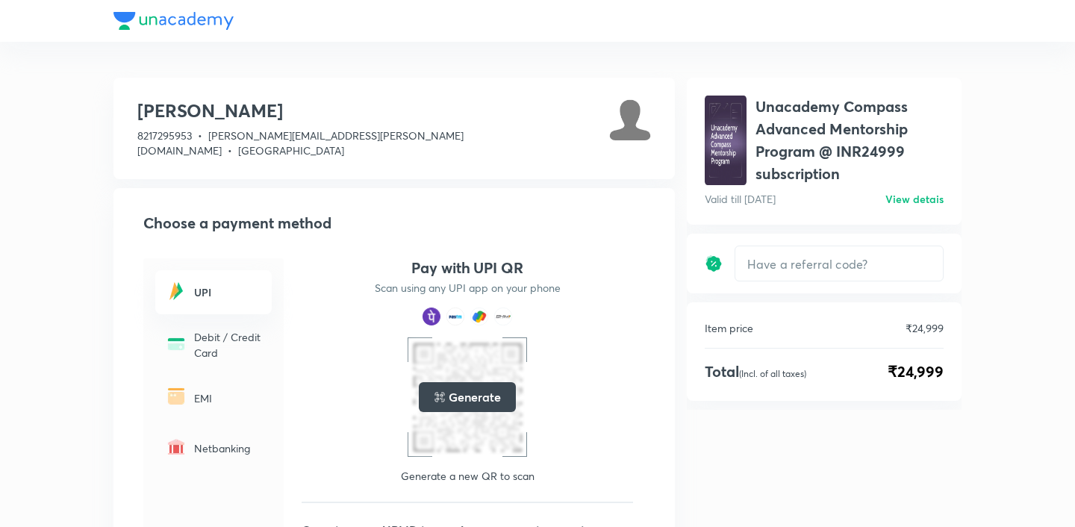
drag, startPoint x: 717, startPoint y: 263, endPoint x: 693, endPoint y: 338, distance: 78.4
click at [693, 340] on div "Unacademy Compass Advanced Mentorship Program @ INR24999 subscription Valid til…" at bounding box center [824, 244] width 275 height 332
drag, startPoint x: 716, startPoint y: 261, endPoint x: 655, endPoint y: 256, distance: 61.4
click at [655, 256] on div "Abdul Ramzeen 8217295953 • rawoof.abdul@unacademy.com • Karnataka Choose a paym…" at bounding box center [537, 445] width 848 height 746
drag, startPoint x: 714, startPoint y: 266, endPoint x: 700, endPoint y: 254, distance: 18.5
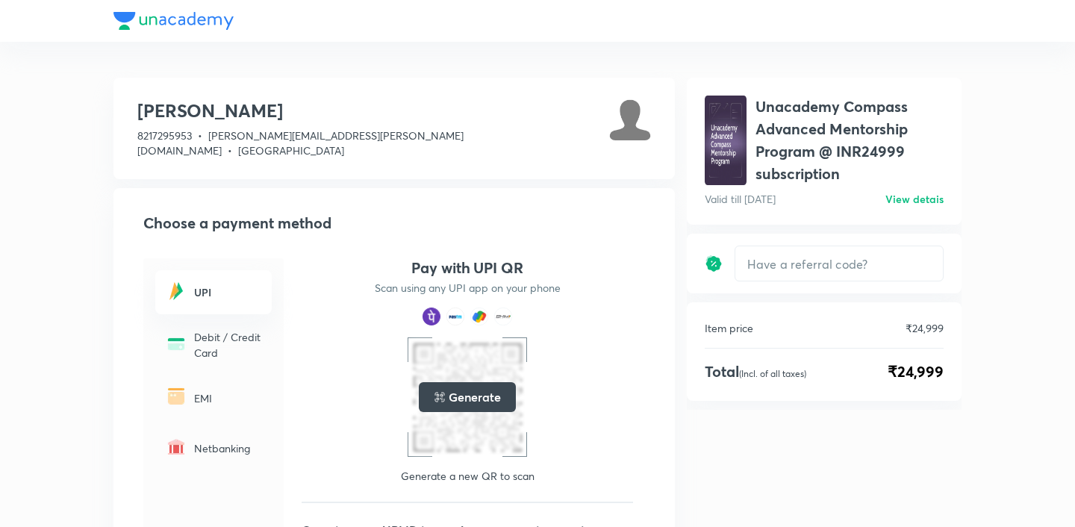
click at [700, 254] on div "​" at bounding box center [824, 264] width 275 height 60
drag, startPoint x: 699, startPoint y: 251, endPoint x: 728, endPoint y: 271, distance: 36.0
click at [728, 271] on div "​" at bounding box center [824, 264] width 275 height 60
drag, startPoint x: 711, startPoint y: 261, endPoint x: 770, endPoint y: 414, distance: 163.3
click at [773, 414] on div "Unacademy Compass Advanced Mentorship Program @ INR24999 subscription Valid til…" at bounding box center [824, 448] width 275 height 740
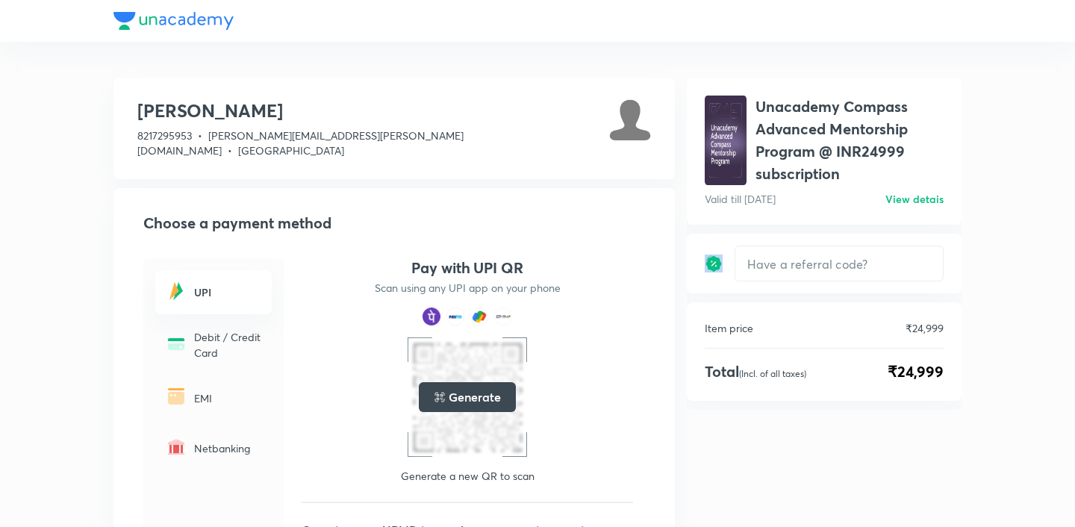
click at [717, 288] on div "​" at bounding box center [824, 264] width 275 height 60
click at [721, 271] on div "​" at bounding box center [824, 264] width 239 height 36
click at [721, 271] on img at bounding box center [714, 264] width 18 height 18
click at [713, 274] on div "​" at bounding box center [824, 264] width 239 height 36
drag, startPoint x: 733, startPoint y: 276, endPoint x: 700, endPoint y: 253, distance: 40.2
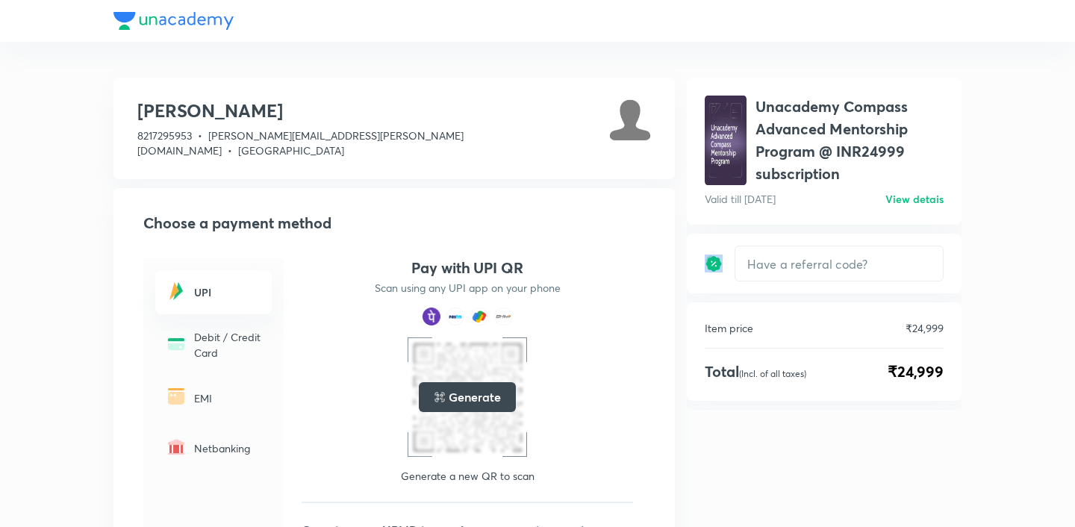
click at [700, 253] on div "​" at bounding box center [824, 264] width 275 height 60
drag, startPoint x: 714, startPoint y: 258, endPoint x: 718, endPoint y: 269, distance: 11.8
drag, startPoint x: 714, startPoint y: 263, endPoint x: 781, endPoint y: 375, distance: 130.6
click at [785, 375] on div "Unacademy Compass Advanced Mentorship Program @ INR24999 subscription Valid til…" at bounding box center [824, 244] width 275 height 332
drag, startPoint x: 713, startPoint y: 260, endPoint x: 918, endPoint y: 475, distance: 297.8
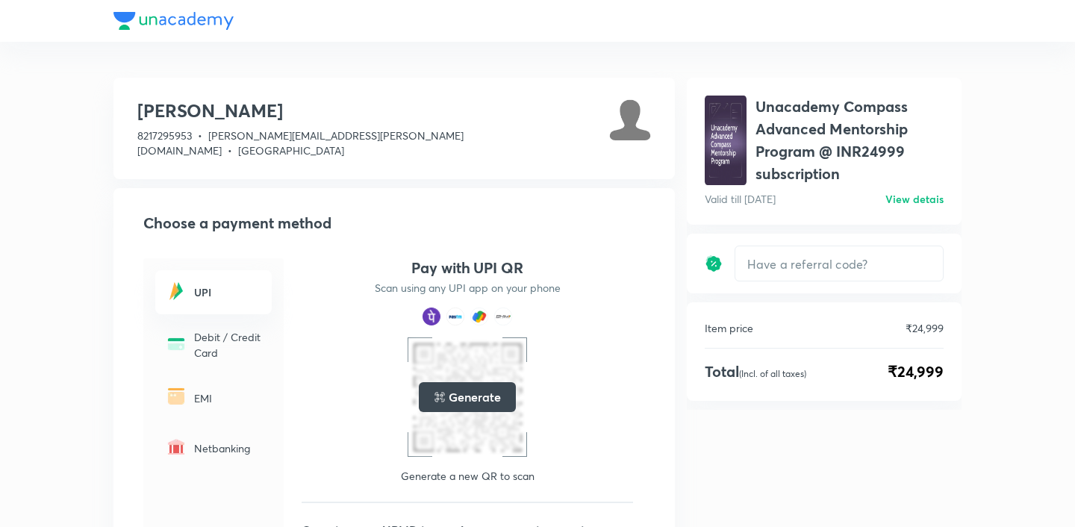
click at [914, 473] on div "Unacademy Compass Advanced Mentorship Program @ INR24999 subscription Valid til…" at bounding box center [824, 448] width 275 height 740
click at [905, 203] on h6 "View detais" at bounding box center [914, 199] width 58 height 16
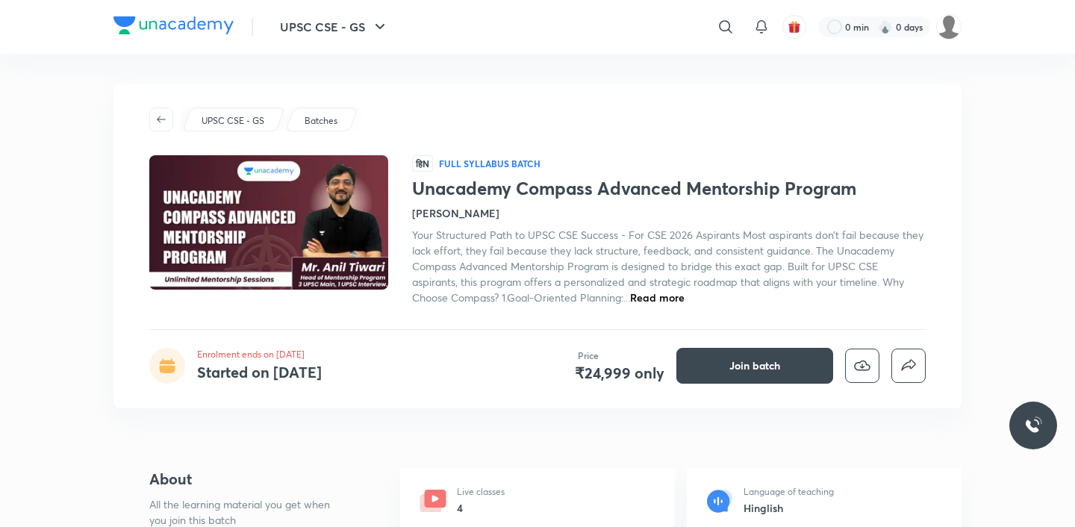
click at [218, 121] on p "UPSC CSE - GS" at bounding box center [233, 120] width 63 height 13
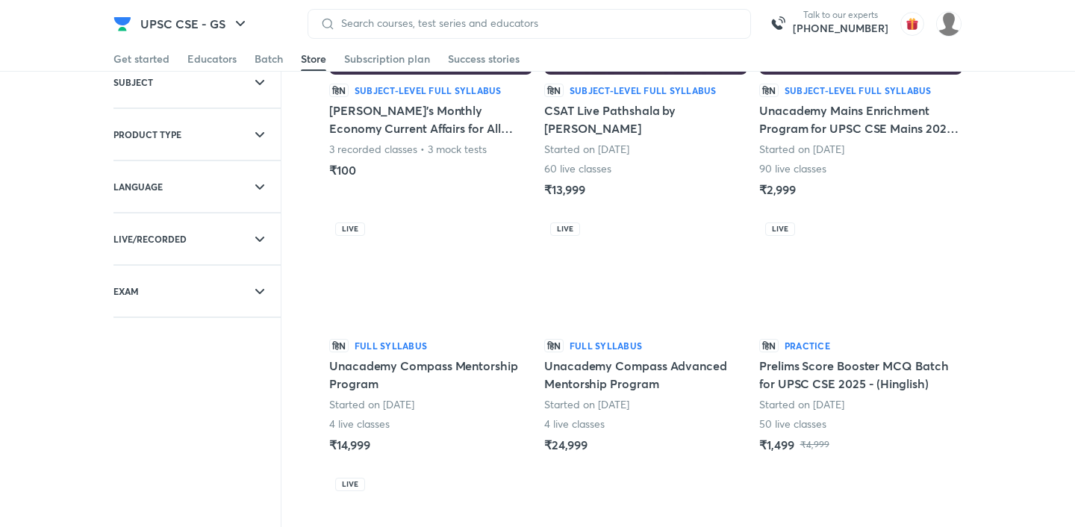
scroll to position [162, 0]
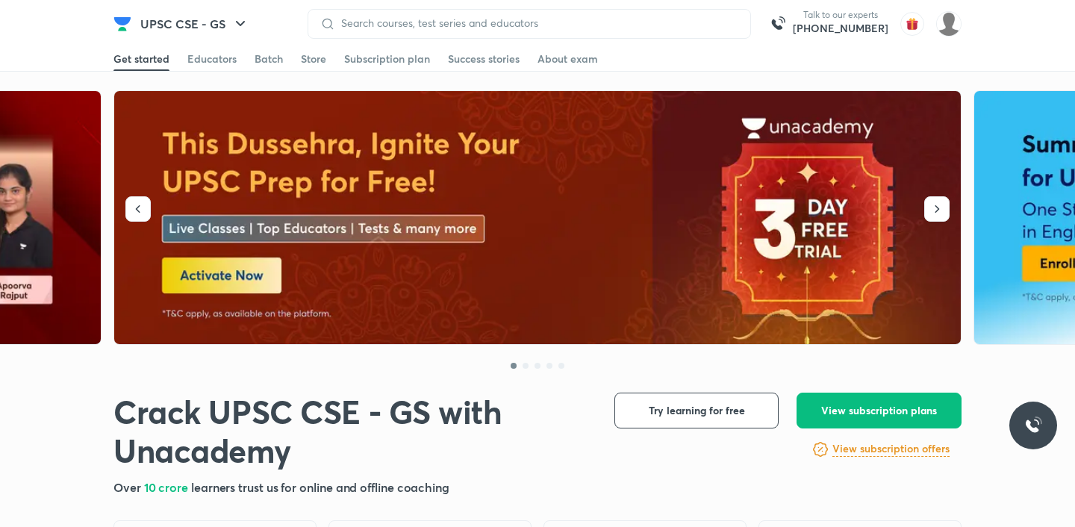
click at [517, 269] on img at bounding box center [538, 218] width 848 height 254
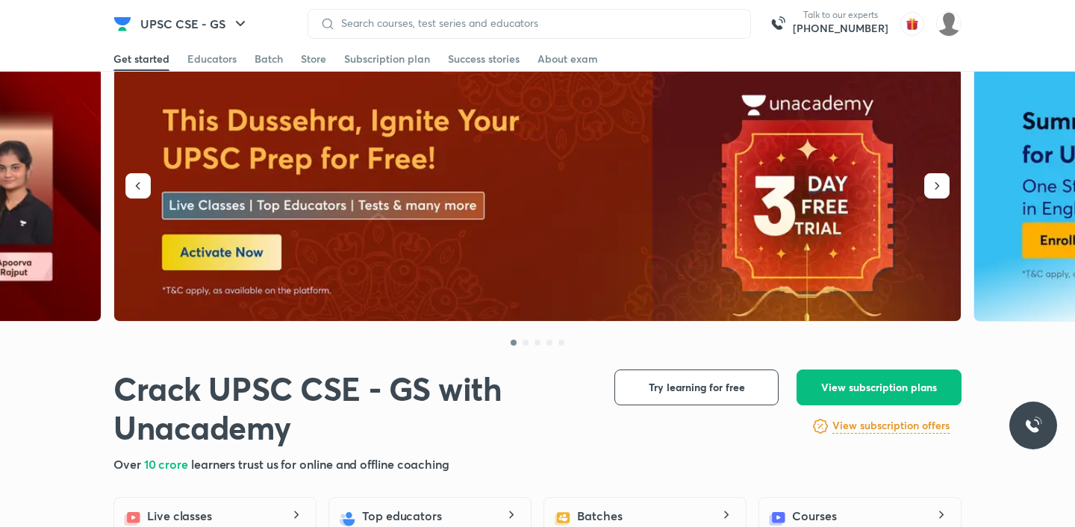
scroll to position [25, 0]
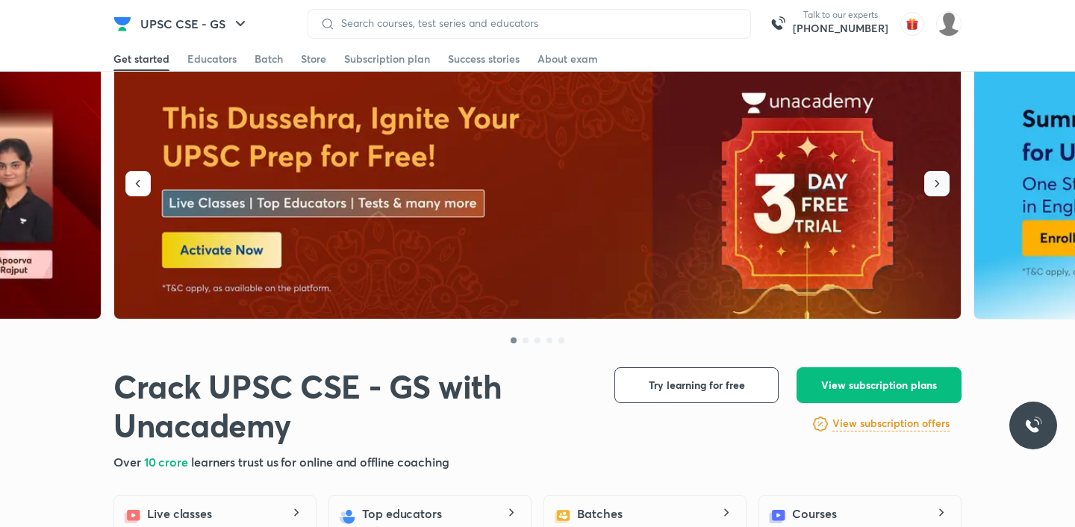
click at [943, 179] on icon "button" at bounding box center [936, 183] width 15 height 15
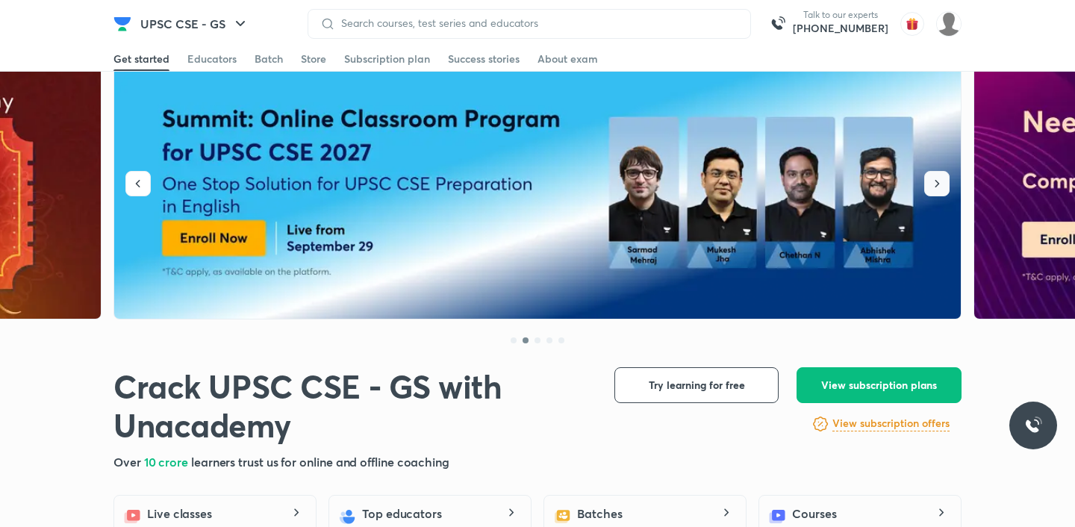
click at [935, 179] on icon "button" at bounding box center [936, 183] width 15 height 15
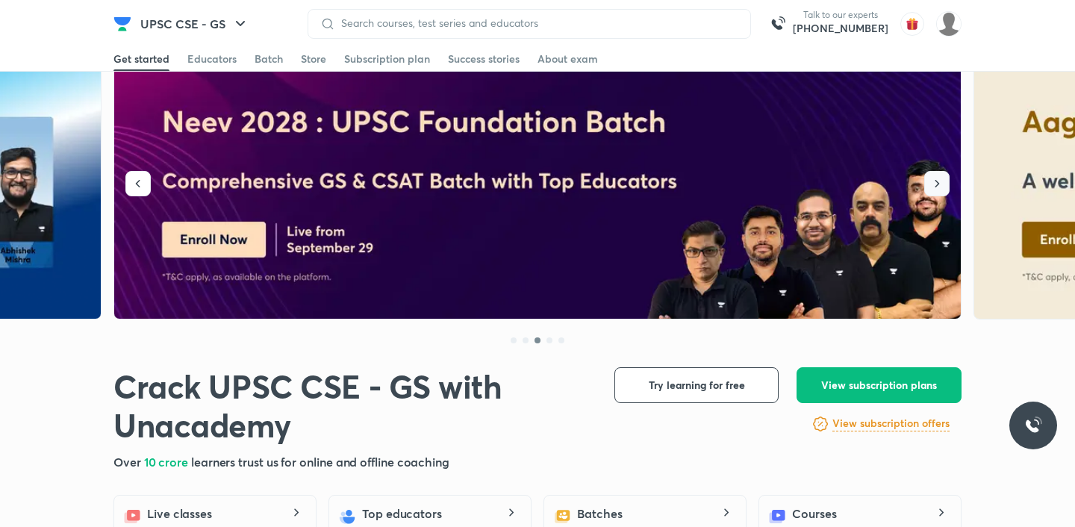
click at [944, 184] on button "button" at bounding box center [936, 183] width 25 height 25
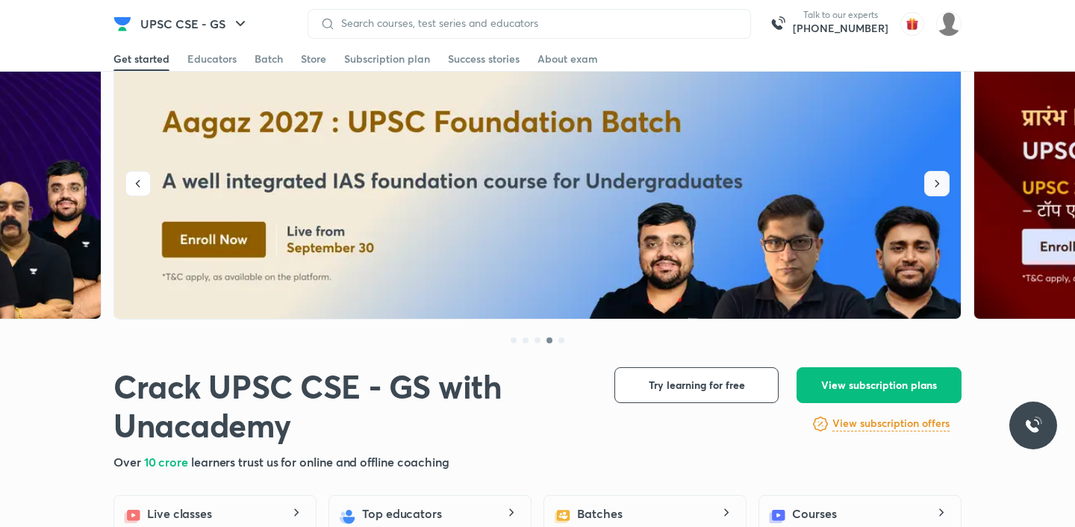
click at [938, 184] on icon "button" at bounding box center [937, 183] width 4 height 7
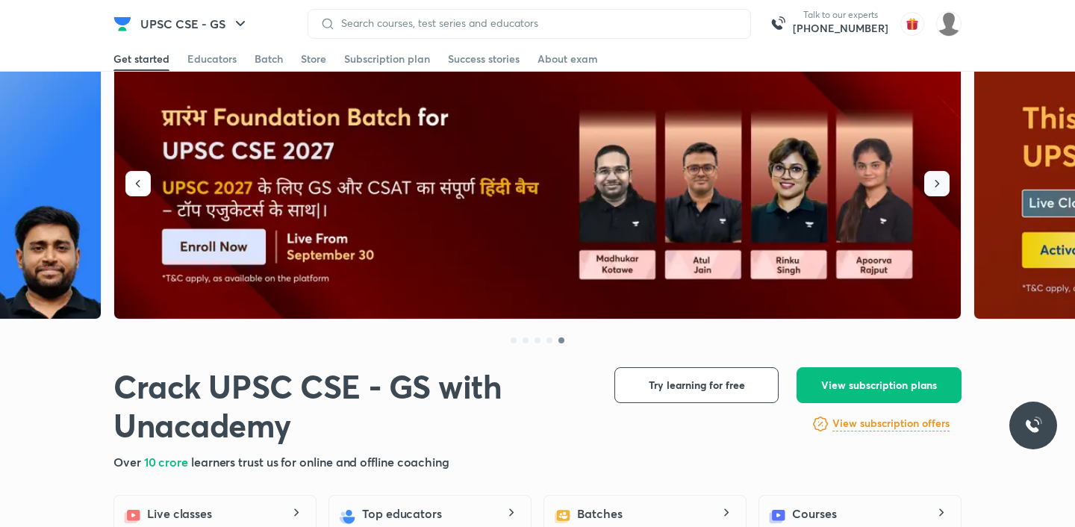
click at [938, 184] on icon "button" at bounding box center [937, 183] width 4 height 7
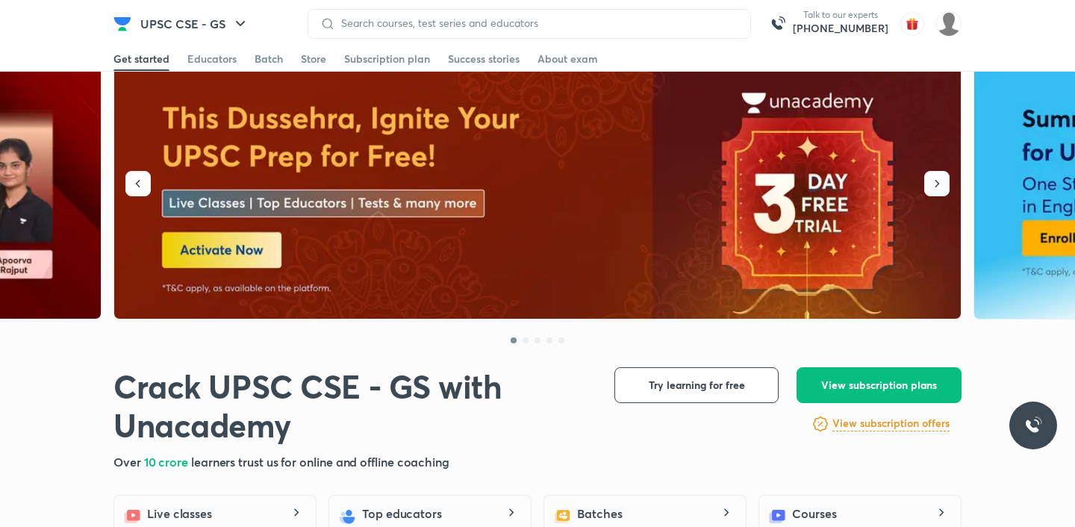
click at [882, 175] on img at bounding box center [538, 193] width 848 height 254
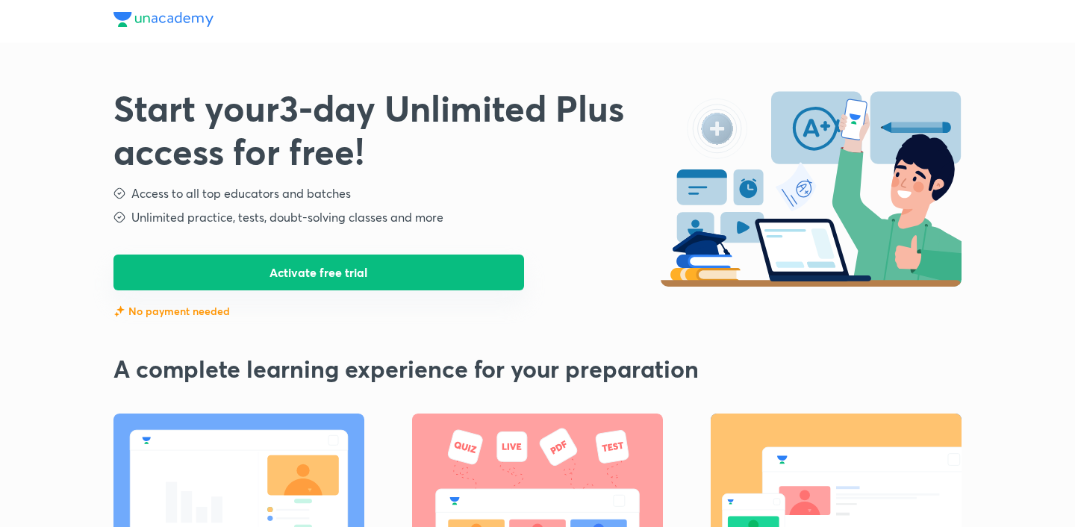
click at [469, 266] on button "Activate free trial" at bounding box center [318, 273] width 411 height 36
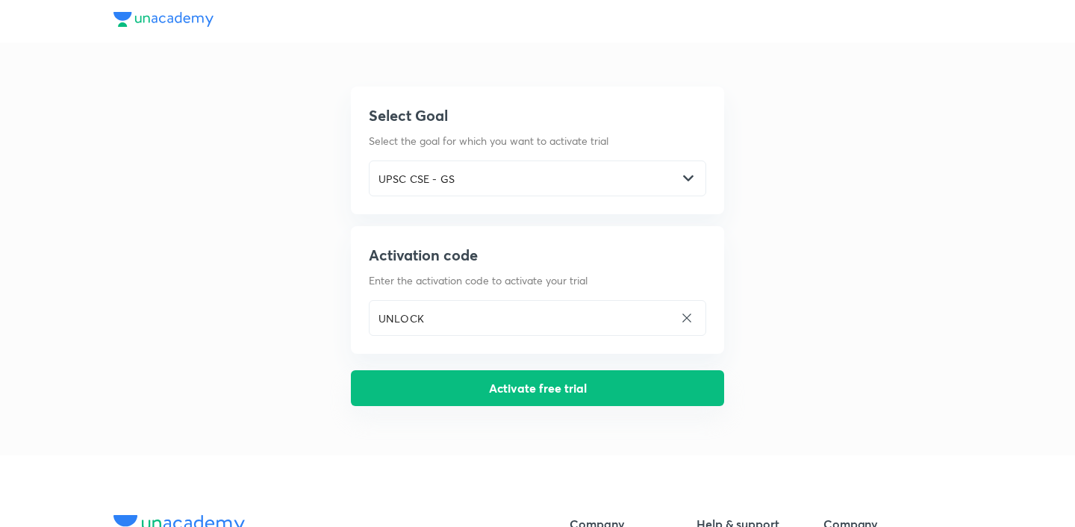
click at [496, 384] on button "Activate free trial" at bounding box center [537, 388] width 373 height 36
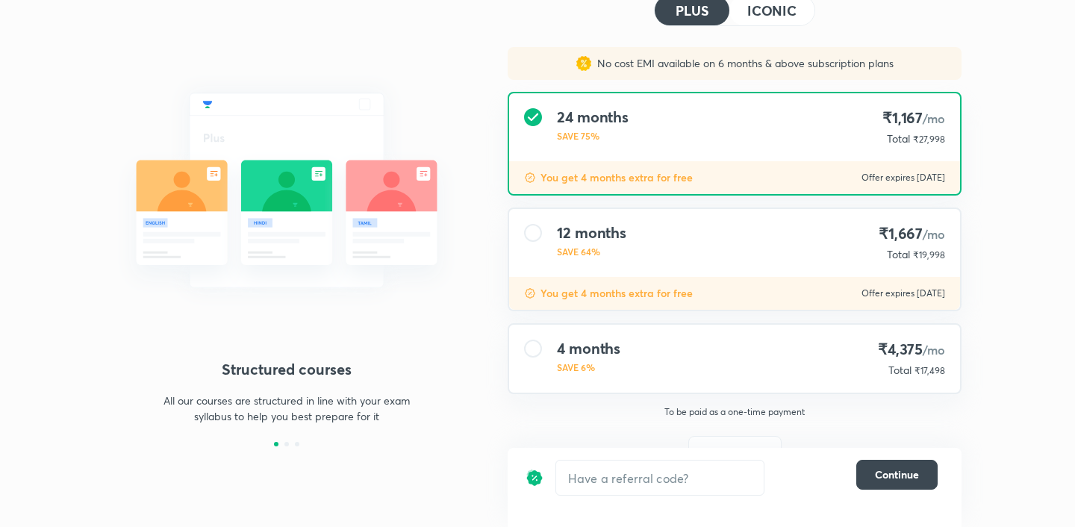
scroll to position [133, 0]
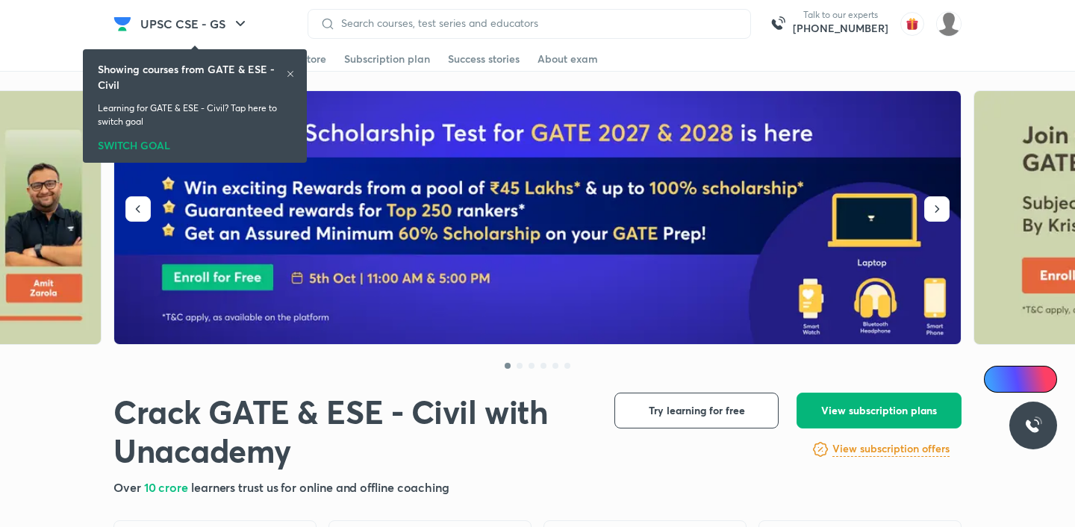
click at [826, 399] on button "View subscription plans" at bounding box center [878, 411] width 165 height 36
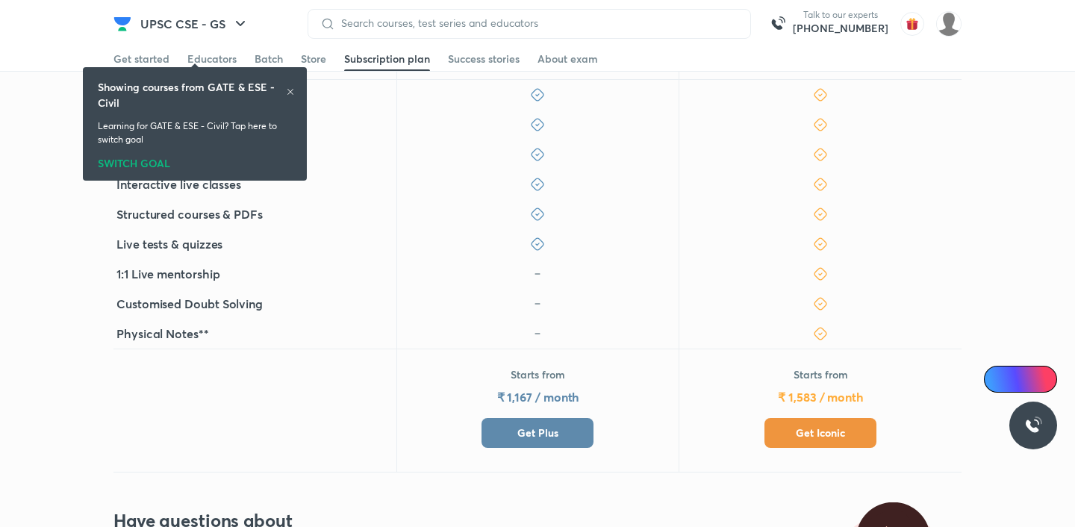
scroll to position [460, 0]
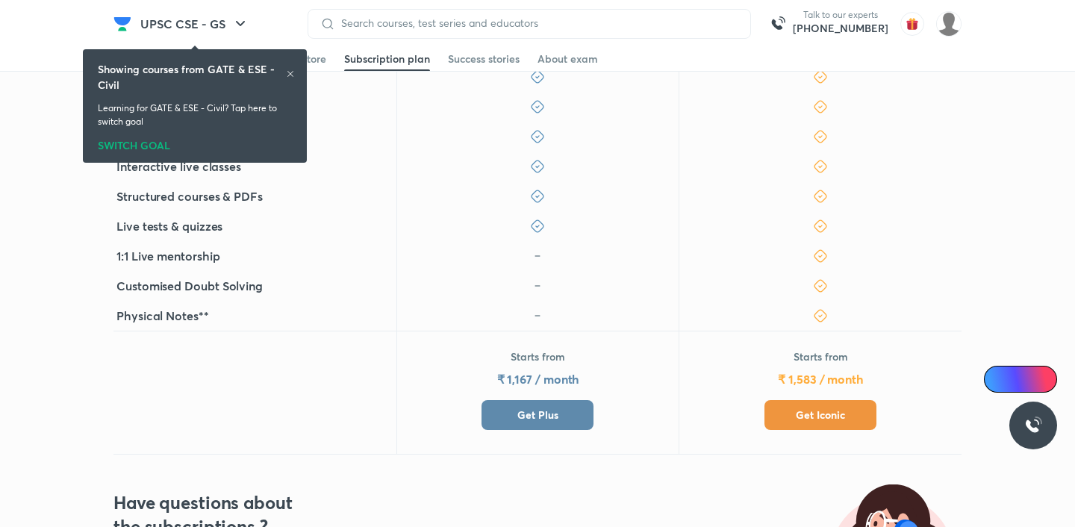
click at [550, 407] on button "Get Plus" at bounding box center [537, 415] width 112 height 30
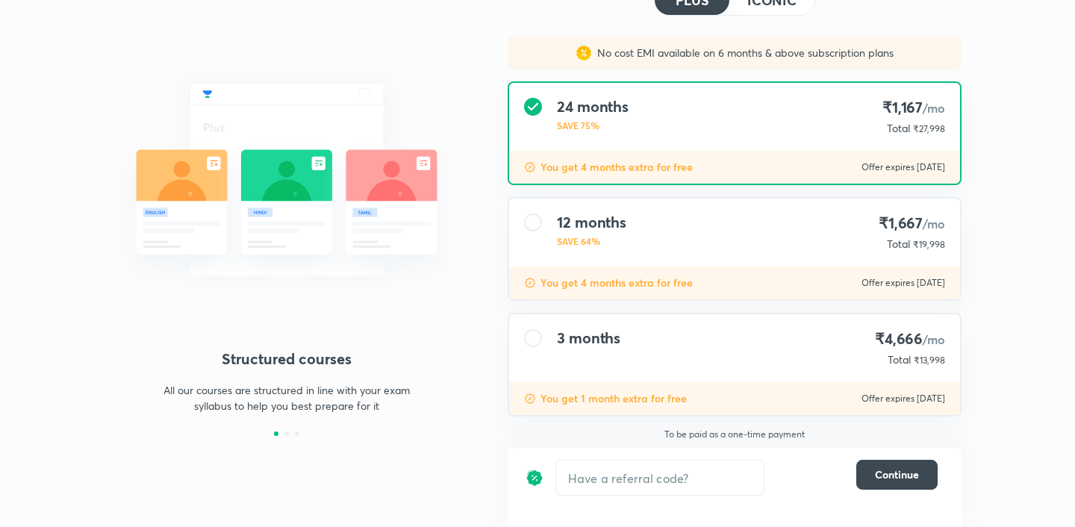
scroll to position [43, 0]
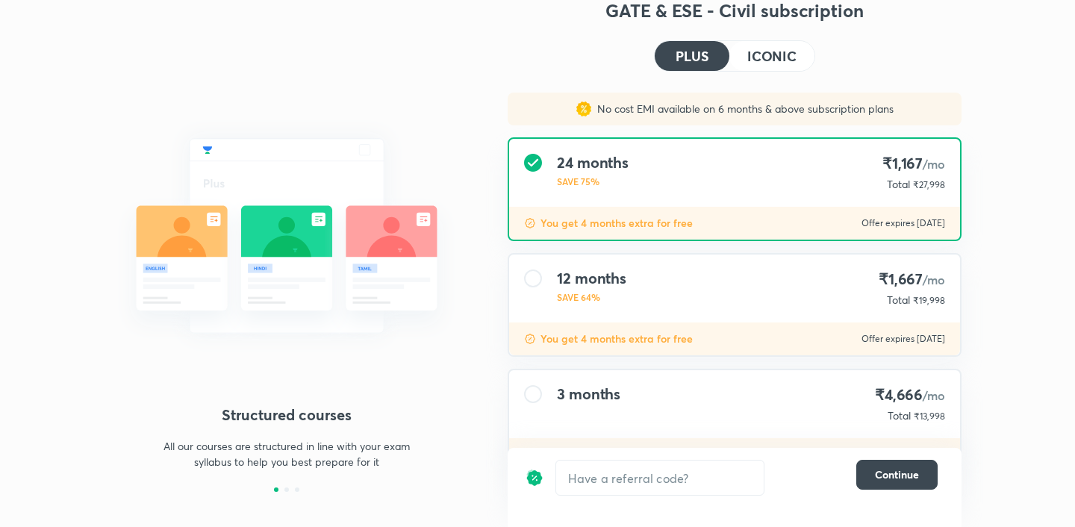
click at [768, 63] on h4 "ICONIC" at bounding box center [771, 55] width 49 height 13
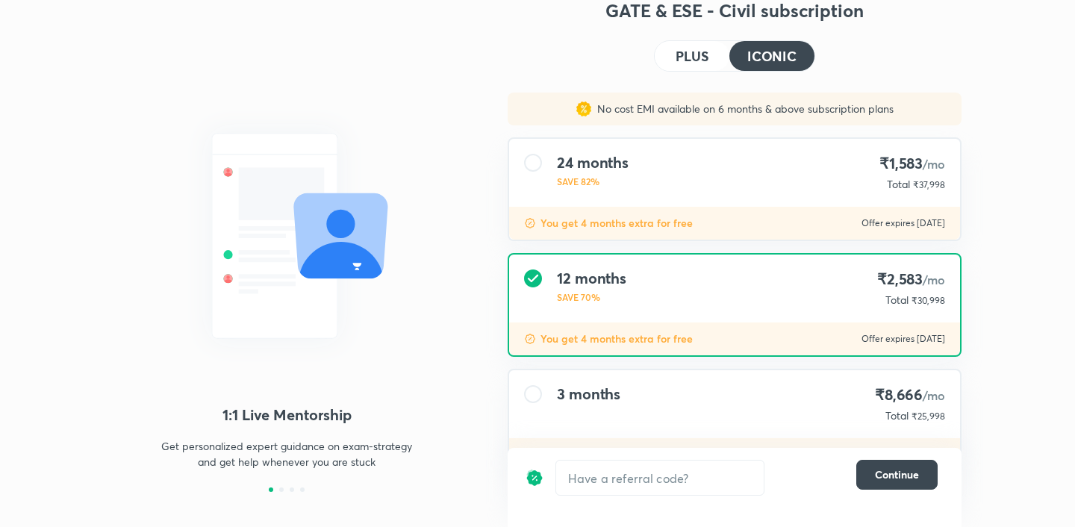
scroll to position [100, 0]
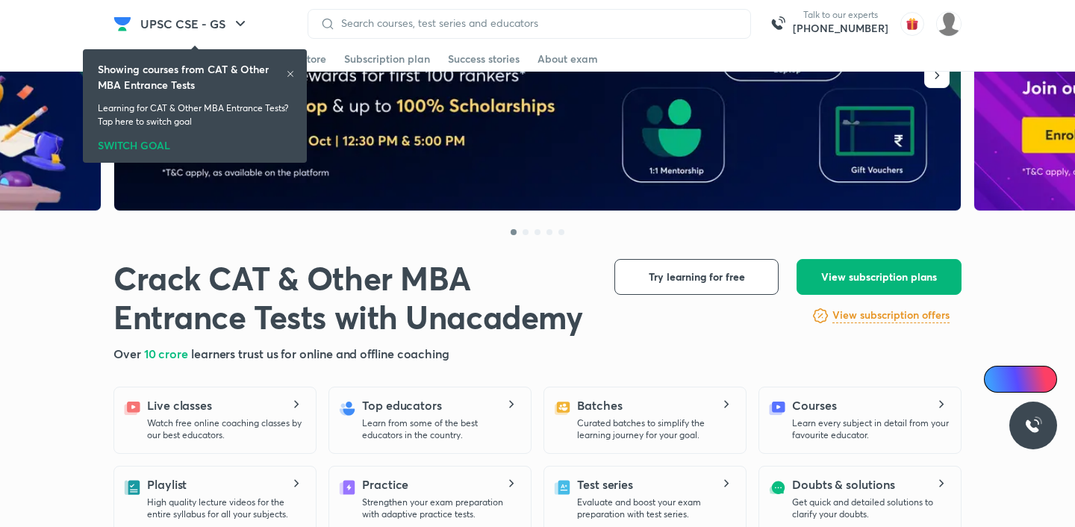
click at [864, 279] on span "View subscription plans" at bounding box center [879, 276] width 116 height 15
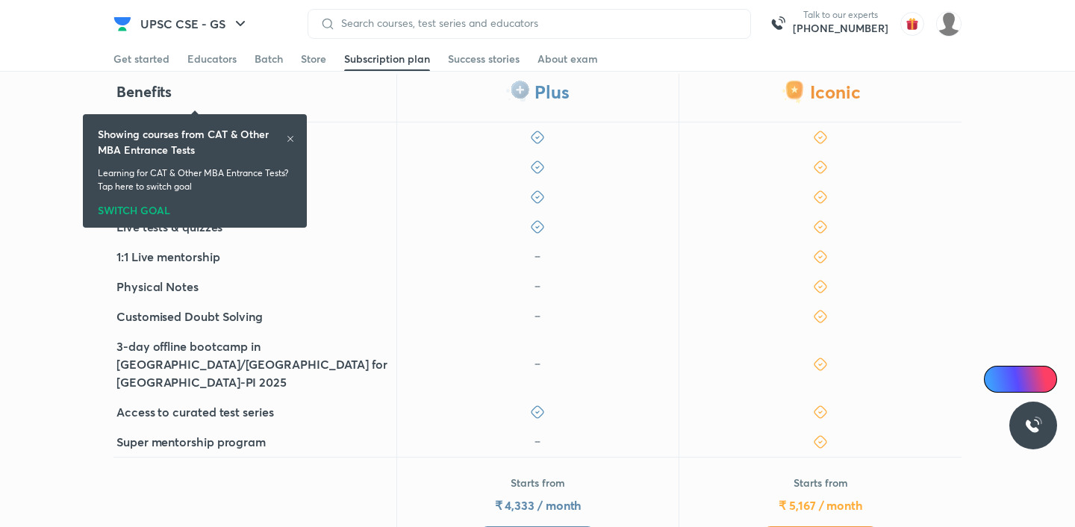
scroll to position [506, 0]
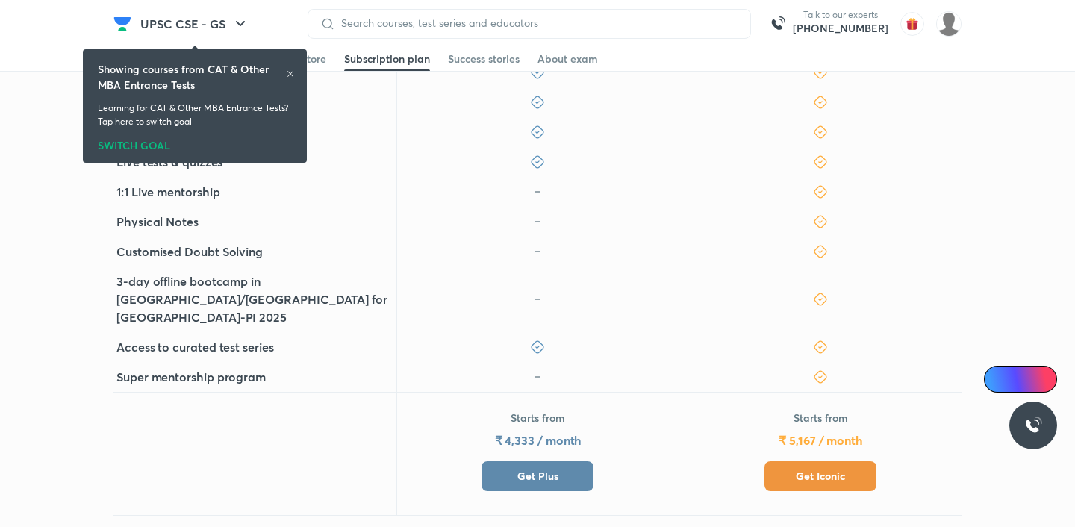
click at [561, 461] on button "Get Plus" at bounding box center [537, 476] width 112 height 30
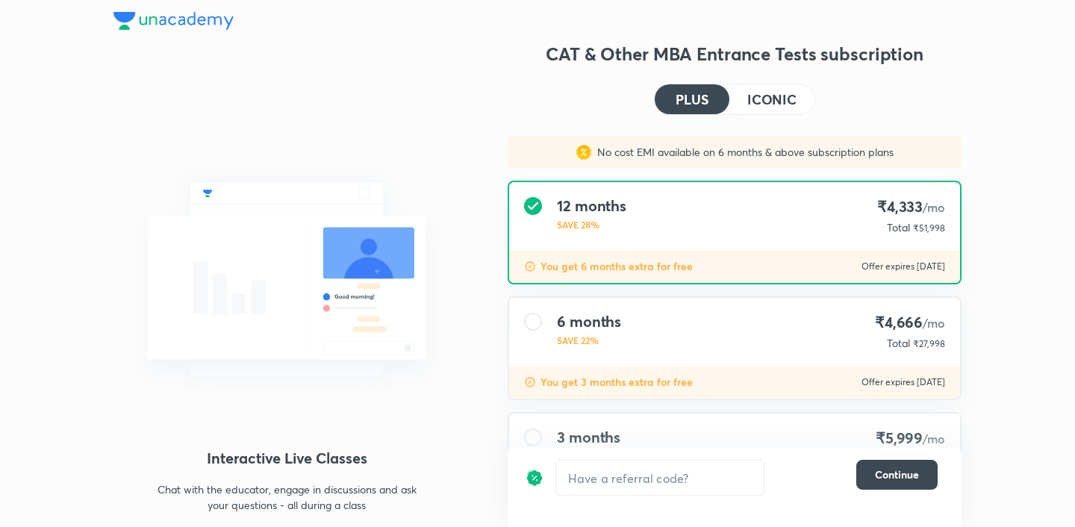
click at [765, 104] on h4 "ICONIC" at bounding box center [771, 99] width 49 height 13
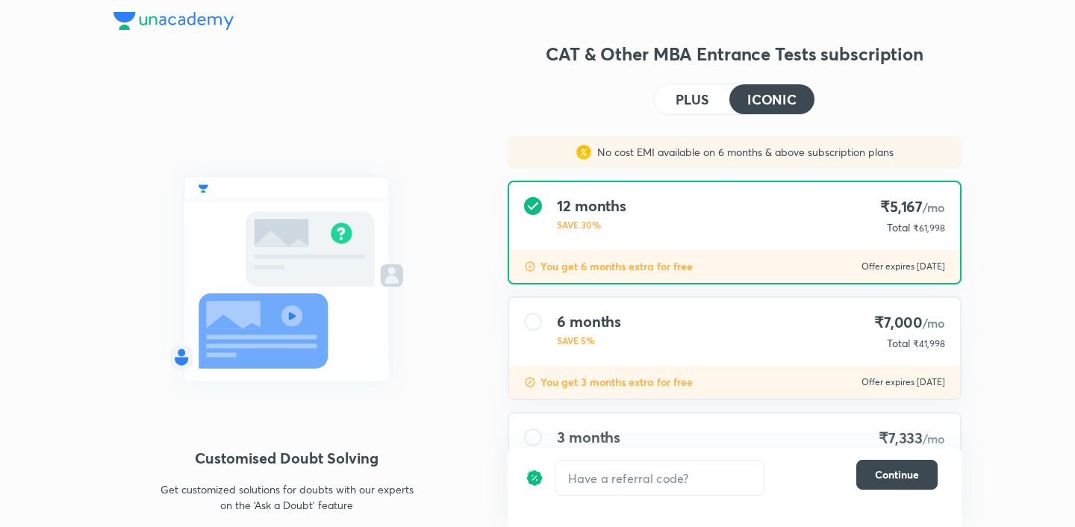
scroll to position [100, 0]
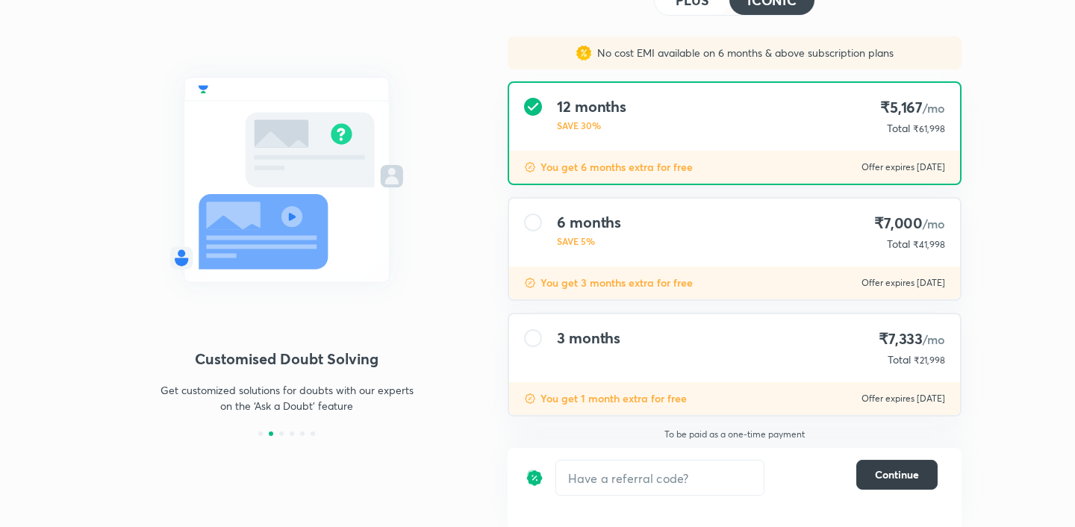
click at [887, 479] on span "Continue" at bounding box center [897, 474] width 44 height 15
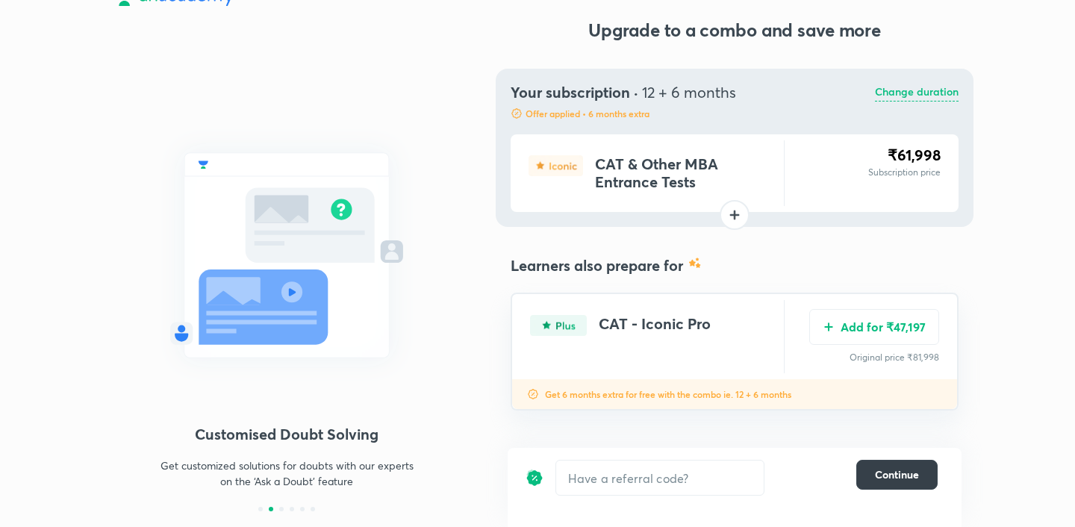
scroll to position [24, 0]
click at [828, 331] on button "Add for ₹47,197" at bounding box center [874, 326] width 130 height 36
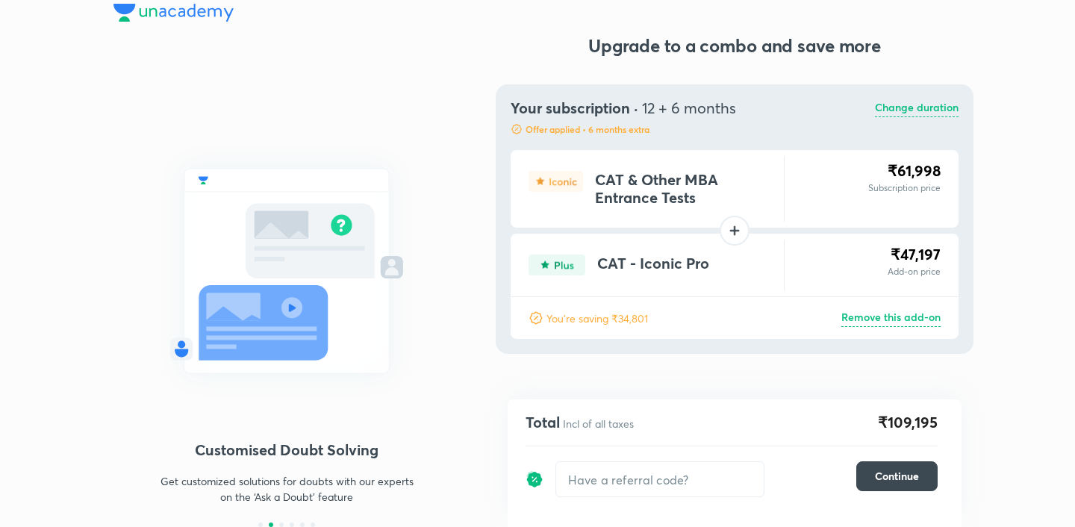
scroll to position [0, 0]
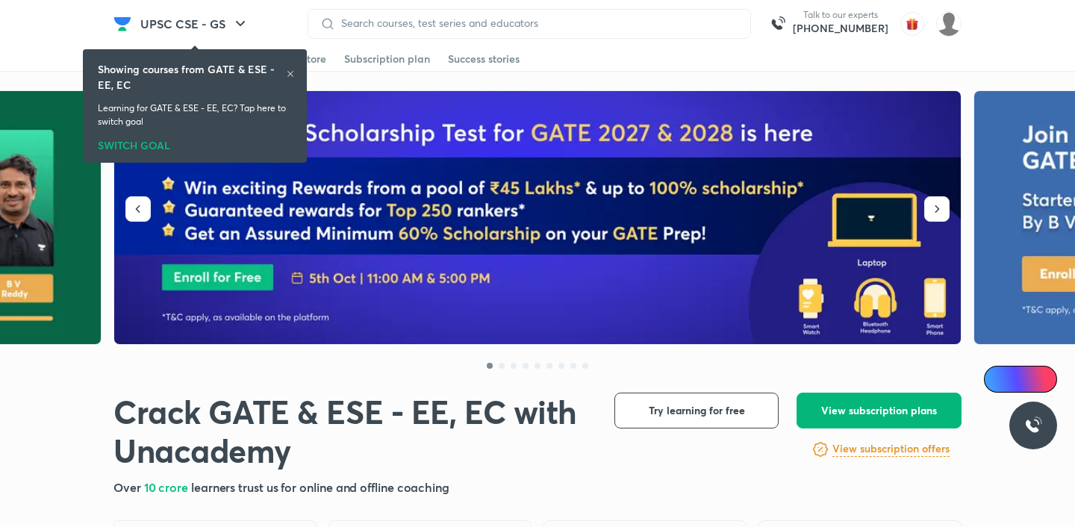
click at [824, 420] on button "View subscription plans" at bounding box center [878, 411] width 165 height 36
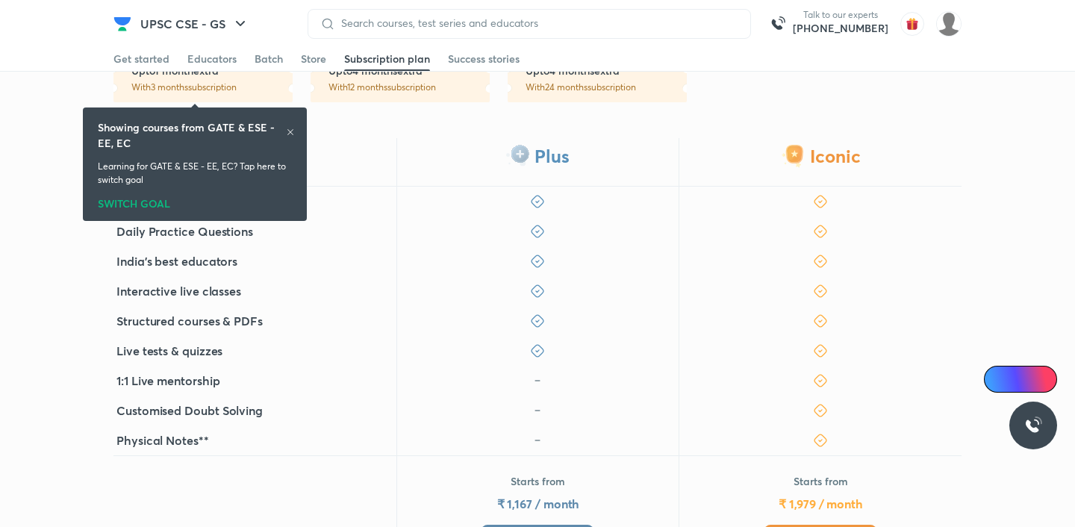
scroll to position [452, 0]
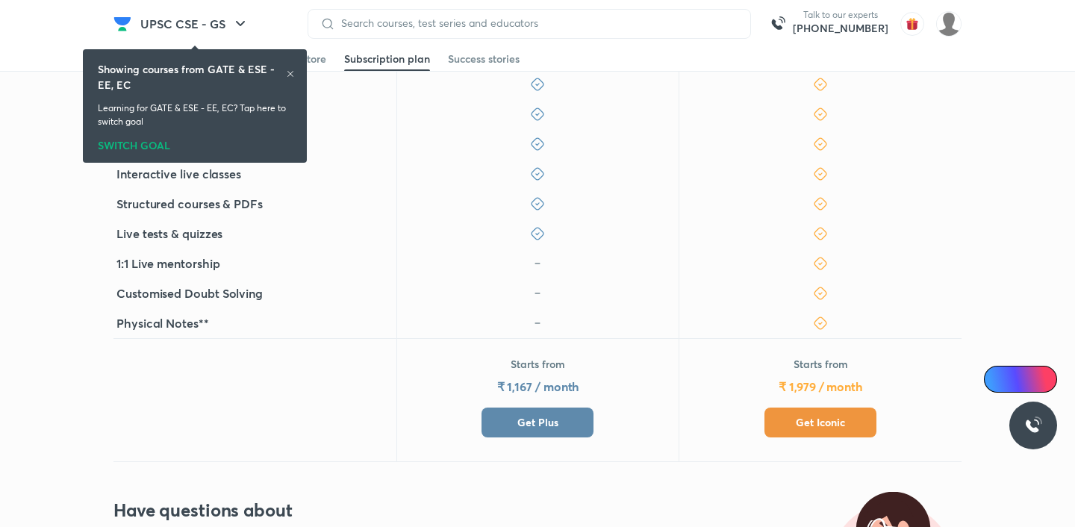
click at [481, 436] on div "Starts from ₹ 1,167 / month Get Plus" at bounding box center [537, 400] width 283 height 124
click at [514, 411] on button "Get Plus" at bounding box center [537, 423] width 112 height 30
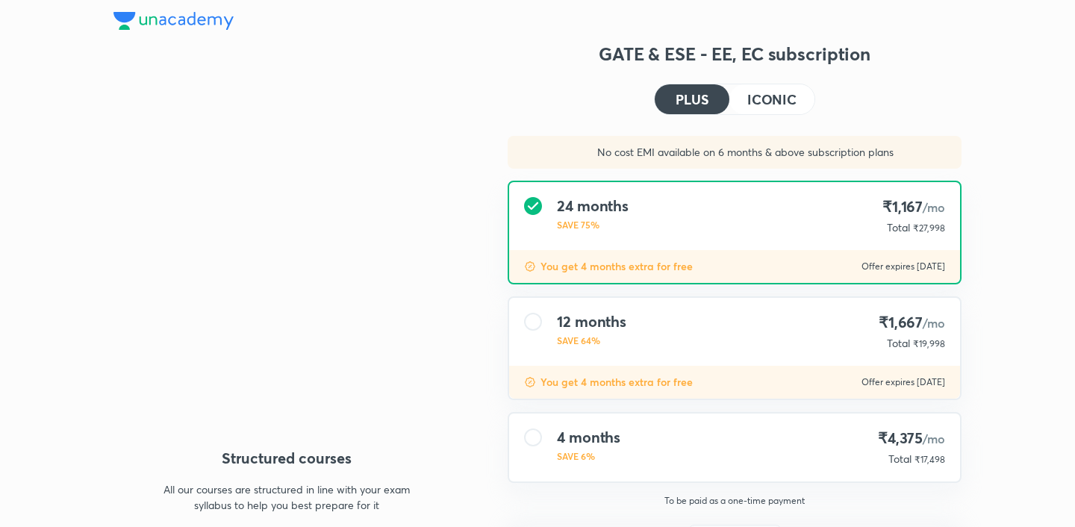
click at [508, 430] on div "4 months SAVE 6% ₹4,375 /mo Total ₹17,498" at bounding box center [735, 447] width 454 height 71
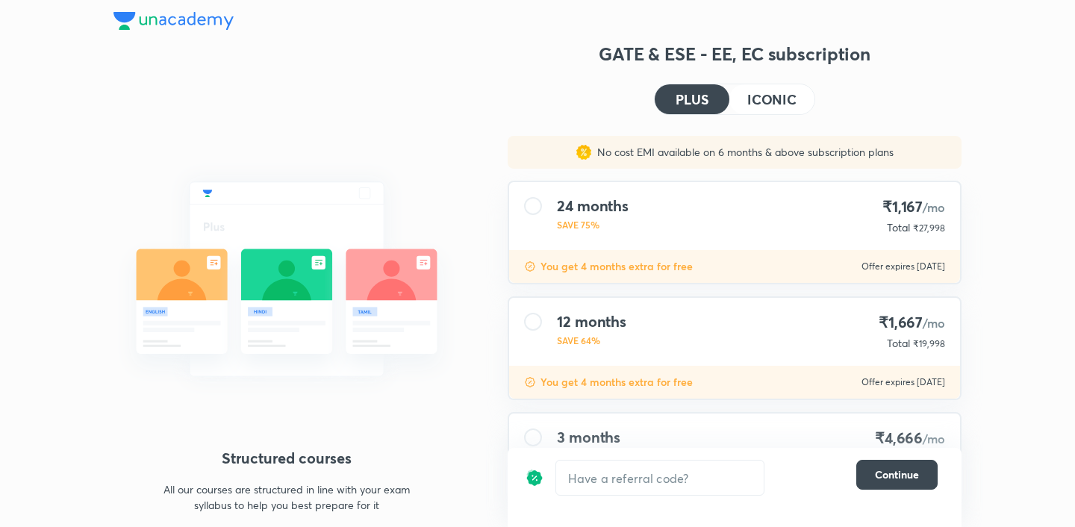
click at [761, 104] on h4 "ICONIC" at bounding box center [771, 99] width 49 height 13
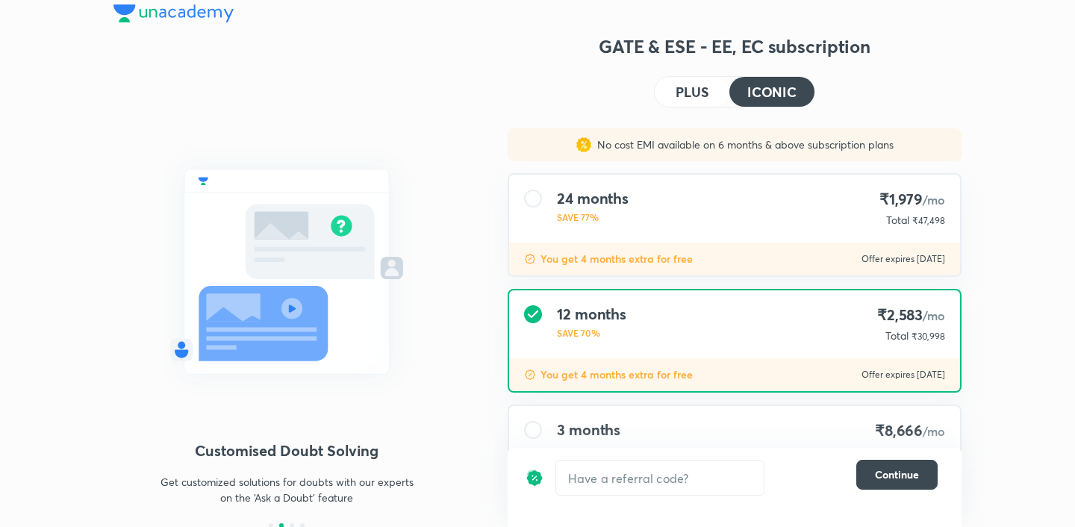
scroll to position [5, 0]
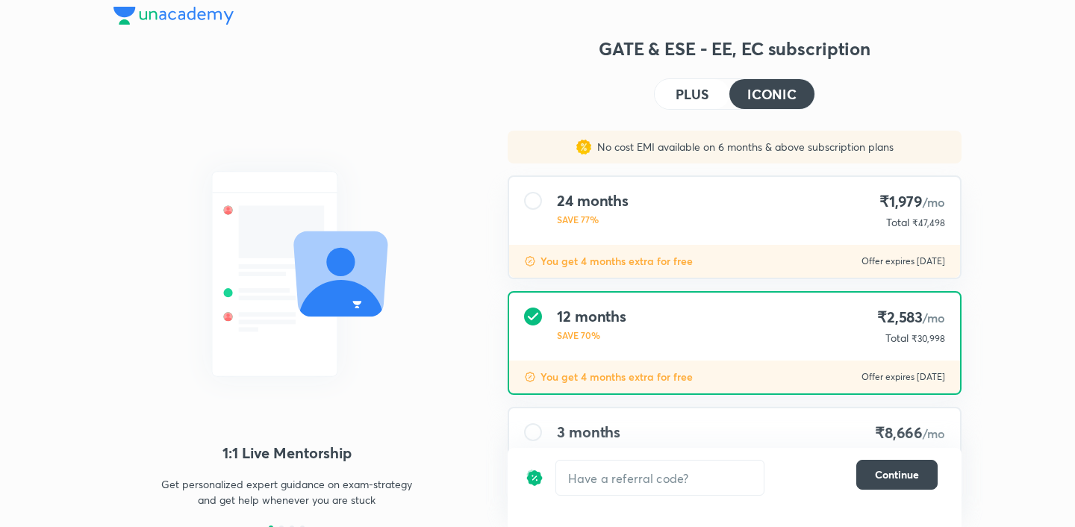
click at [205, 15] on img at bounding box center [173, 16] width 120 height 18
